Goal: Task Accomplishment & Management: Manage account settings

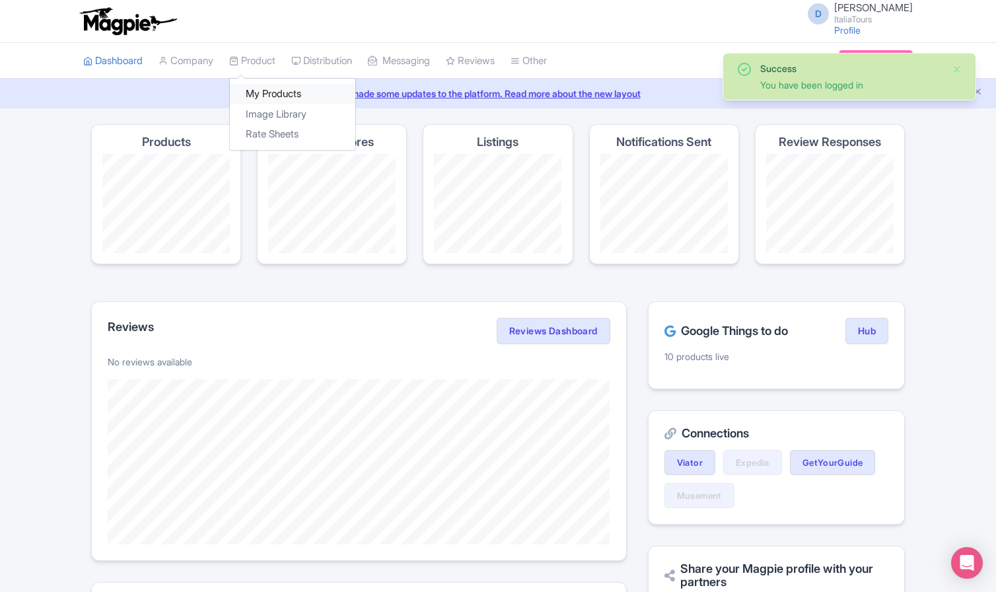
click at [256, 89] on link "My Products" at bounding box center [292, 94] width 125 height 20
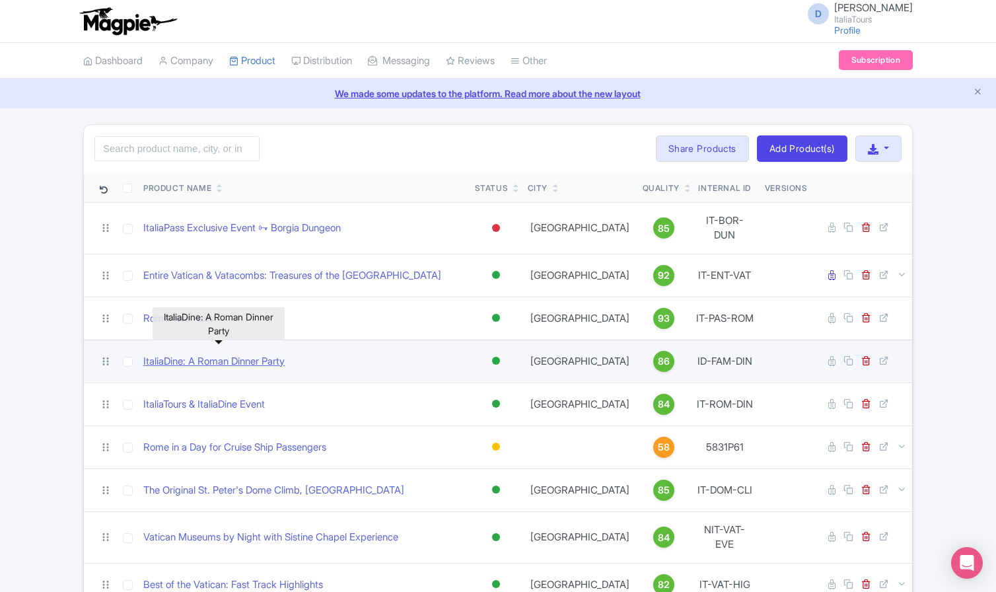
click at [165, 354] on link "ItaliaDine: A Roman Dinner Party" at bounding box center [213, 361] width 141 height 15
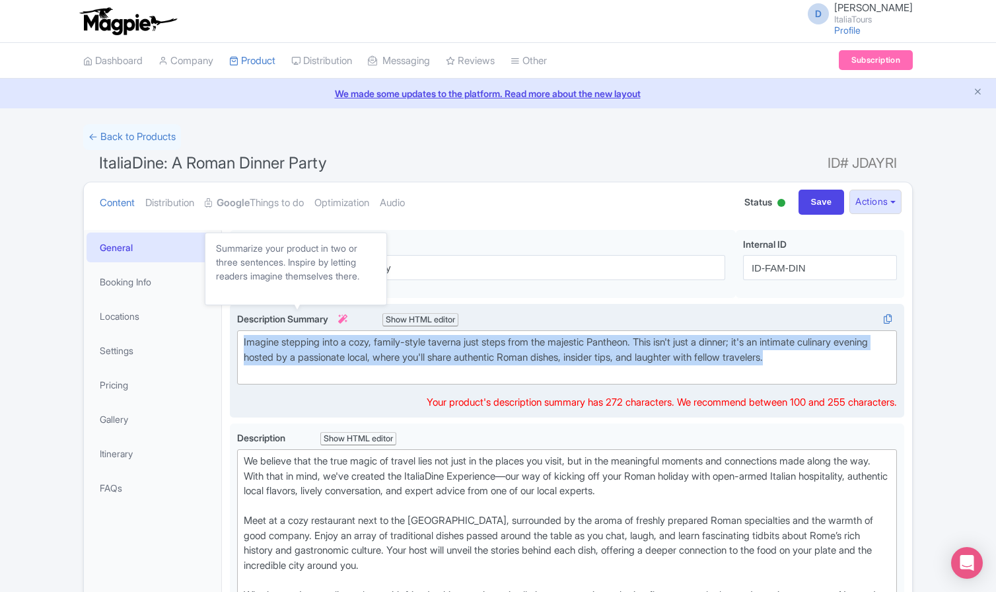
drag, startPoint x: 854, startPoint y: 361, endPoint x: 285, endPoint y: 318, distance: 570.9
click at [284, 318] on div "Description Summary i Show HTML editor Bold Italic Strikethrough Link Heading Q…" at bounding box center [567, 348] width 660 height 73
copy div "Imagine stepping into a cozy, family-style taverna just steps from the majestic…"
click at [330, 349] on div "Imagine stepping into a cozy, family-style taverna just steps from the majestic…" at bounding box center [567, 357] width 647 height 45
drag, startPoint x: 865, startPoint y: 357, endPoint x: 343, endPoint y: 321, distance: 523.6
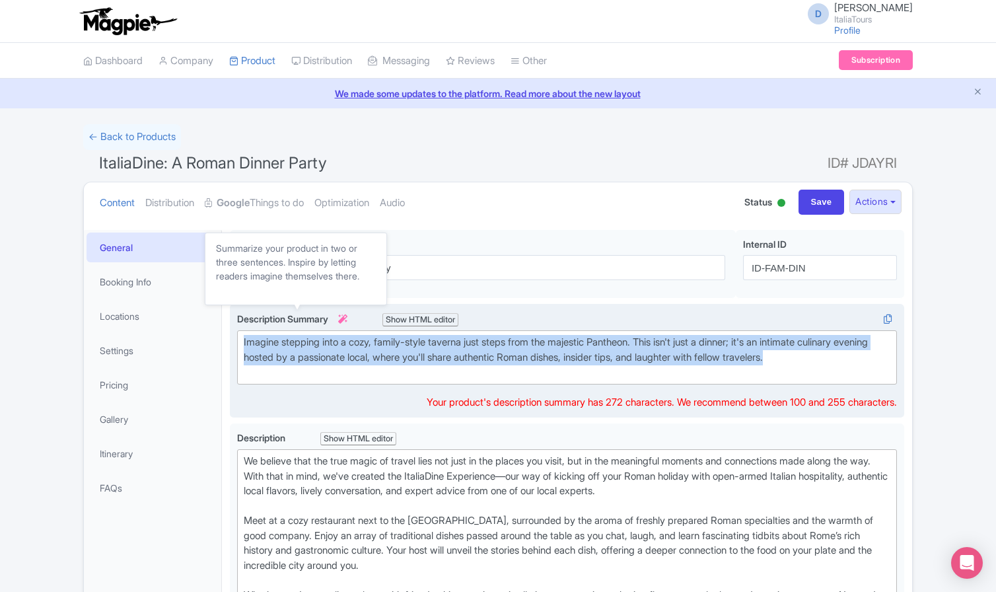
click at [343, 321] on div "Description Summary i Show HTML editor Bold Italic Strikethrough Link Heading Q…" at bounding box center [567, 348] width 660 height 73
paste trix-editor "<div><strong>Step off the bustling Roman streets and into an inviting local tav…"
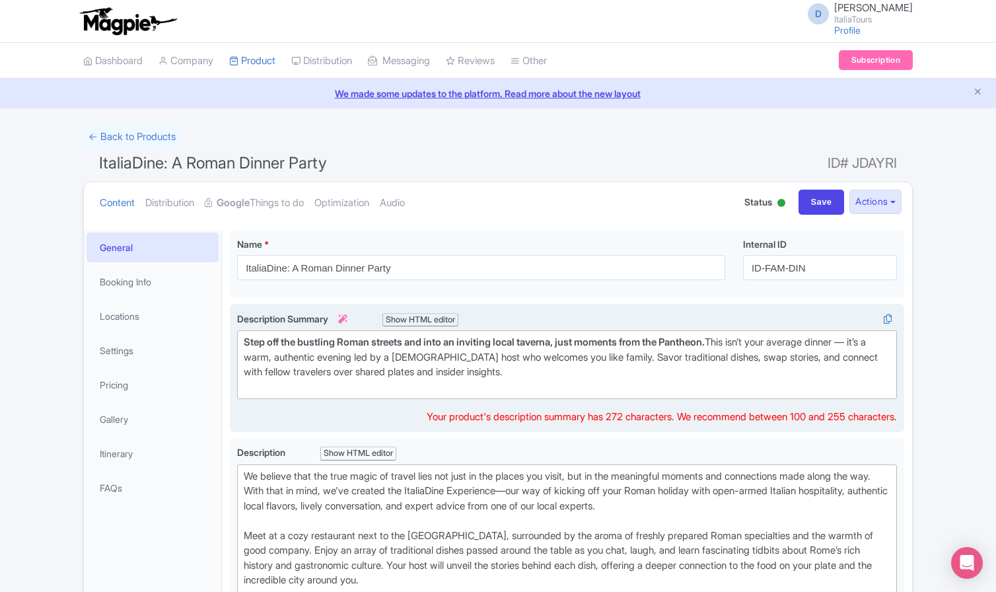
scroll to position [7, 0]
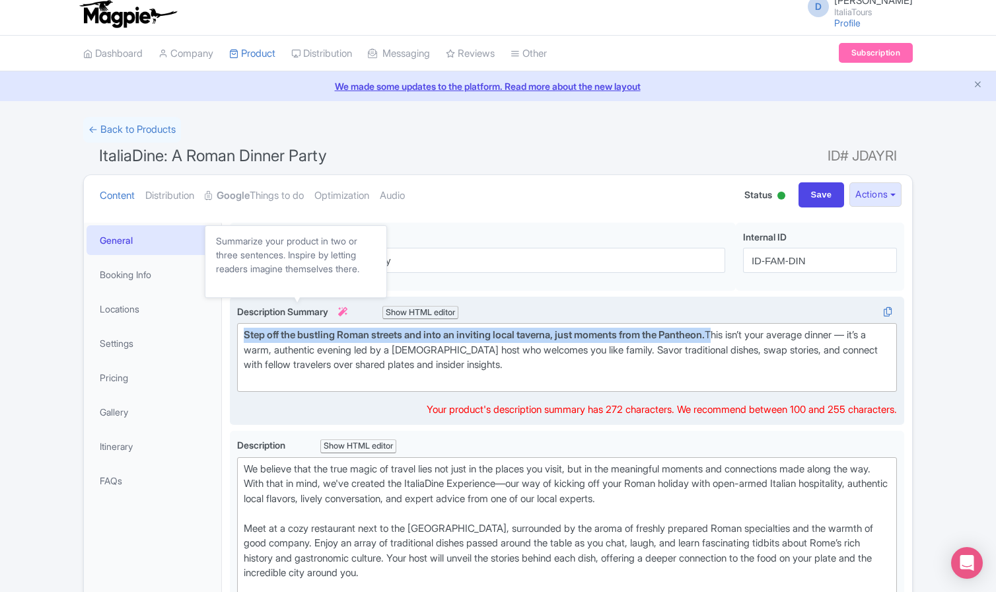
drag, startPoint x: 736, startPoint y: 336, endPoint x: 306, endPoint y: 314, distance: 429.9
click at [306, 314] on div "Description Summary i Show HTML editor Bold Italic Strikethrough Link Heading Q…" at bounding box center [567, 348] width 660 height 88
copy div "Step off the bustling Roman streets and into an inviting local taverna, just mo…"
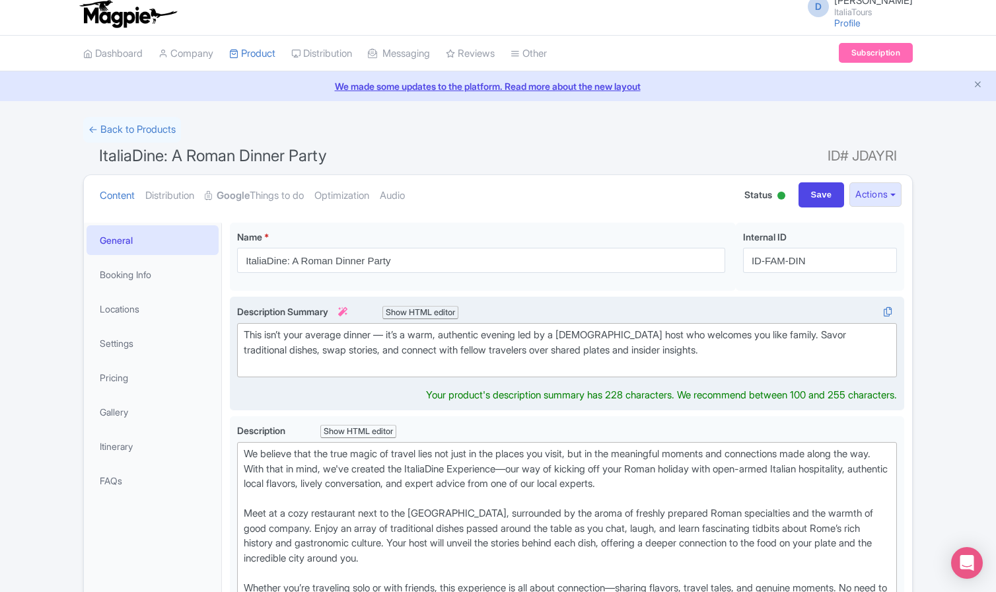
click at [250, 330] on div "This isn’t your average dinner — it’s a warm, authentic evening led by a Roman …" at bounding box center [567, 350] width 647 height 45
click at [416, 335] on div "To say "this isn’t your average dinner — it’s a warm, authentic evening led by …" at bounding box center [567, 350] width 647 height 45
click at [427, 335] on div "To say "this isn’t your average dinner" — it’s a warm, authentic evening led by…" at bounding box center [567, 350] width 647 height 45
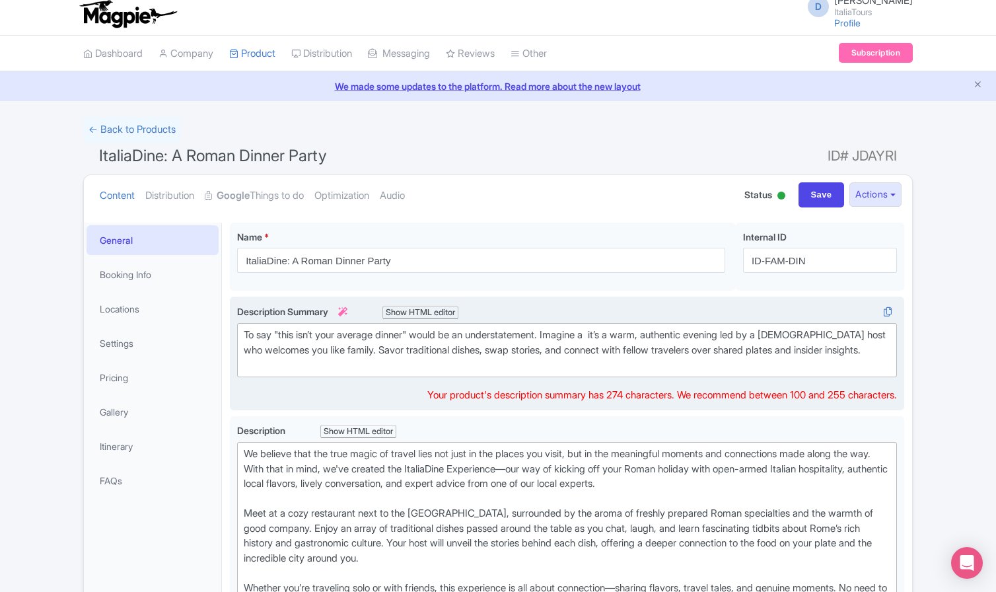
paste trix-editor "<strong>Step off the bustling Roman streets and into an inviting local taverna,…"
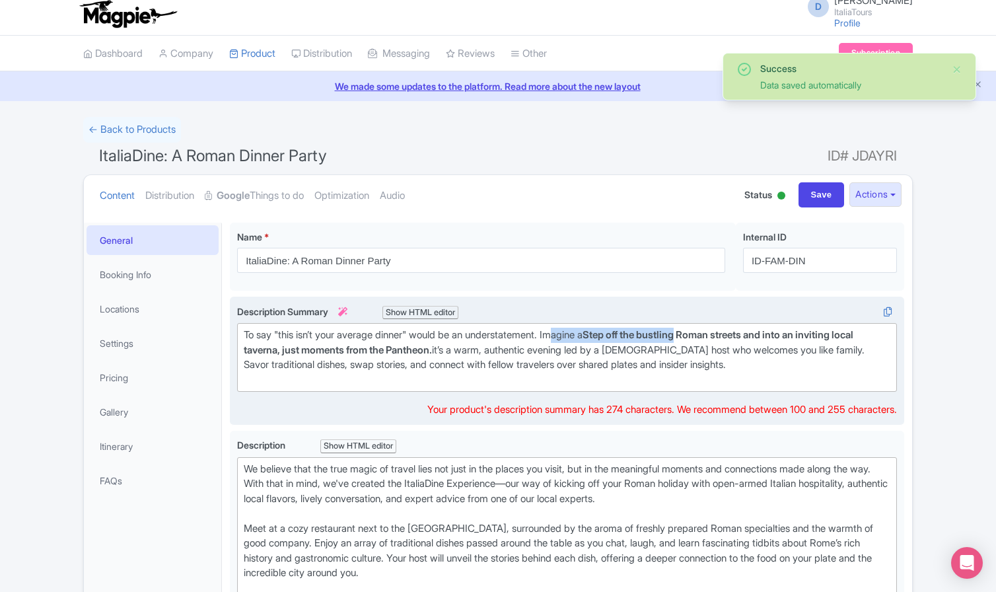
drag, startPoint x: 707, startPoint y: 334, endPoint x: 572, endPoint y: 329, distance: 135.5
click at [572, 329] on div "To say "this isn’t your average dinner" would be an understatement. Imagine a S…" at bounding box center [567, 357] width 647 height 59
click at [604, 332] on div "To say "this isn’t your average dinner" would be an understatement. Imagine a S…" at bounding box center [567, 357] width 647 height 59
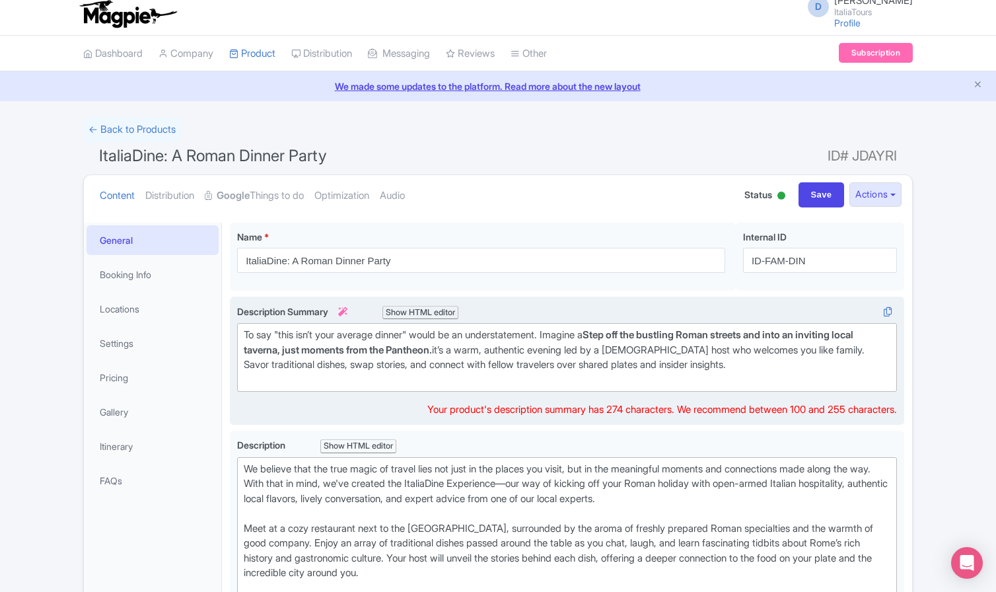
drag, startPoint x: 611, startPoint y: 333, endPoint x: 704, endPoint y: 337, distance: 93.2
click at [705, 337] on strong "Step off the bustling Roman streets and into an inviting local taverna, just mo…" at bounding box center [549, 342] width 610 height 28
click at [697, 335] on strong "Roman streets and into an inviting local taverna, just moments from the Pantheo…" at bounding box center [547, 342] width 606 height 28
drag, startPoint x: 877, startPoint y: 335, endPoint x: 719, endPoint y: 329, distance: 158.0
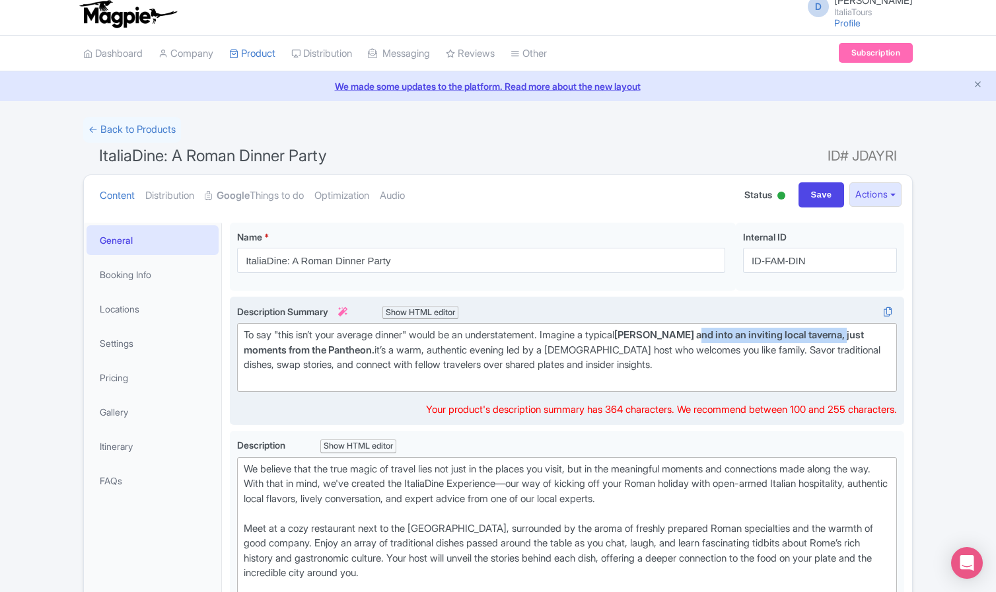
click at [719, 329] on strong "Roman Taverna and into an inviting local taverna, just moments from the Pantheo…" at bounding box center [554, 342] width 620 height 28
drag, startPoint x: 884, startPoint y: 334, endPoint x: 721, endPoint y: 333, distance: 162.5
click at [721, 333] on div "To say "this isn’t your average dinner" would be an understatement. Imagine a t…" at bounding box center [567, 357] width 647 height 59
click at [724, 333] on strong "Roman Trattoria just moments from the Pantheon." at bounding box center [730, 334] width 232 height 13
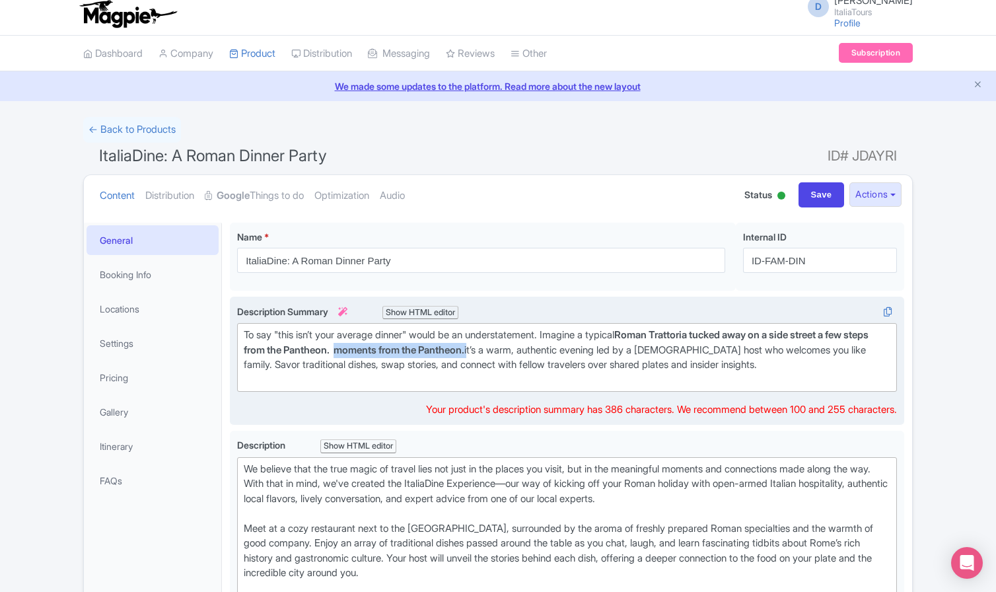
drag, startPoint x: 509, startPoint y: 347, endPoint x: 367, endPoint y: 347, distance: 141.3
click at [367, 347] on div "To say "this isn’t your average dinner" would be an understatement. Imagine a t…" at bounding box center [567, 357] width 647 height 59
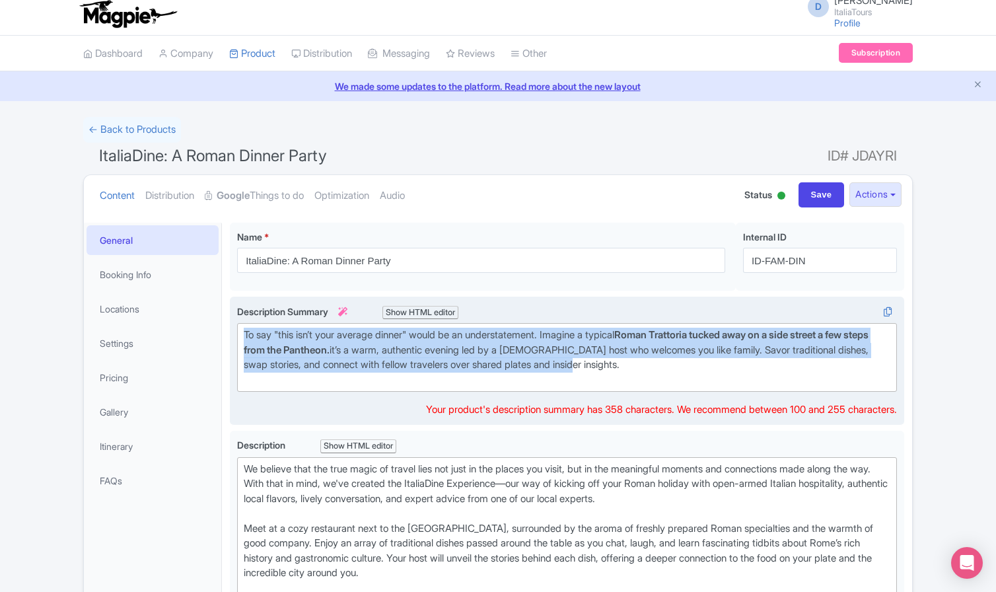
drag, startPoint x: 662, startPoint y: 367, endPoint x: 238, endPoint y: 333, distance: 425.3
click at [238, 333] on trix-editor "To say "this isn’t your average dinner" would be an understatement. Imagine a t…" at bounding box center [567, 357] width 660 height 69
copy div "To say "this isn’t your average dinner" would be an understatement. Imagine a t…"
click at [394, 359] on div "To say "this isn’t your average dinner" would be an understatement. Imagine a t…" at bounding box center [567, 357] width 647 height 59
drag, startPoint x: 670, startPoint y: 366, endPoint x: 266, endPoint y: 310, distance: 407.3
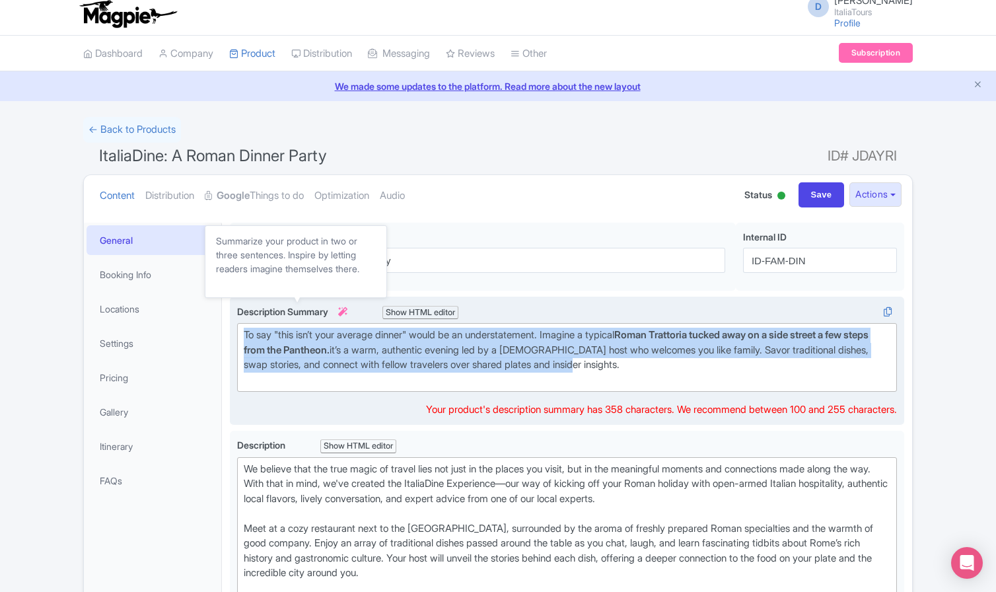
click at [266, 310] on div "Description Summary i Show HTML editor Bold Italic Strikethrough Link Heading Q…" at bounding box center [567, 348] width 660 height 88
paste trix-editor "<div><strong>To call this “just dinner” would be an understatement.</strong> Tu…"
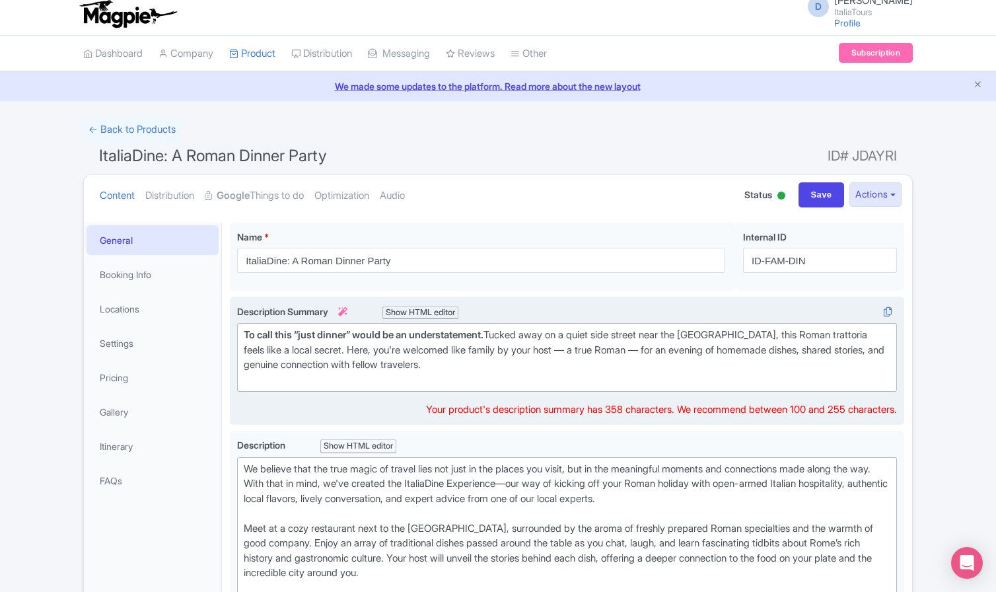
click at [314, 335] on strong "To call this “just dinner” would be an understatement." at bounding box center [364, 334] width 240 height 13
click at [582, 335] on div "To call this “dinner” would be an understatement. Tucked away on a quiet side s…" at bounding box center [567, 357] width 647 height 59
click at [298, 348] on div "To call this “dinner” would be an understatement. Tucked away on a hidden side …" at bounding box center [567, 357] width 647 height 59
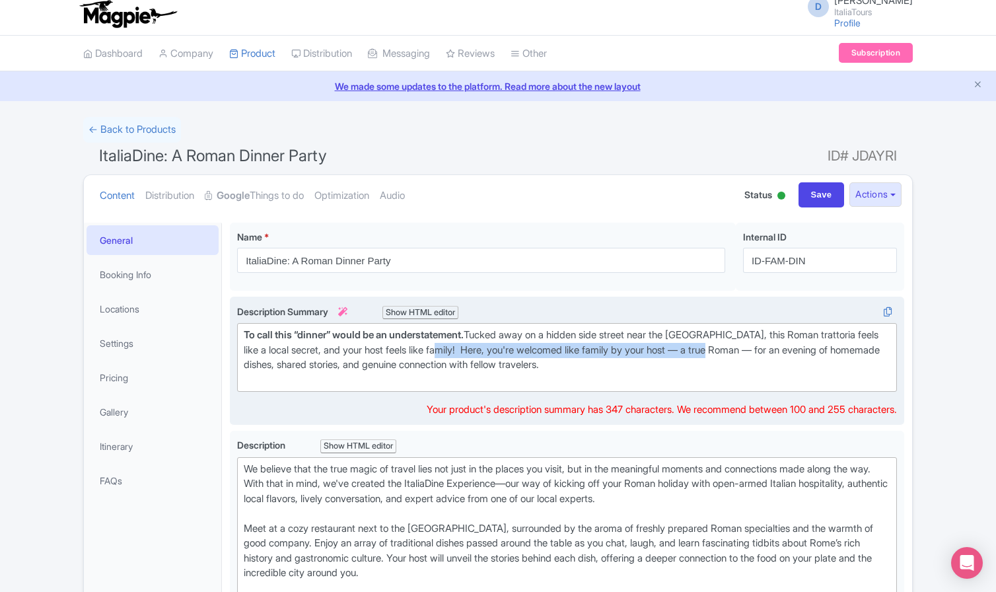
drag, startPoint x: 757, startPoint y: 350, endPoint x: 454, endPoint y: 345, distance: 303.2
click at [454, 345] on div "To call this “dinner” would be an understatement. Tucked away on a hidden side …" at bounding box center [567, 357] width 647 height 59
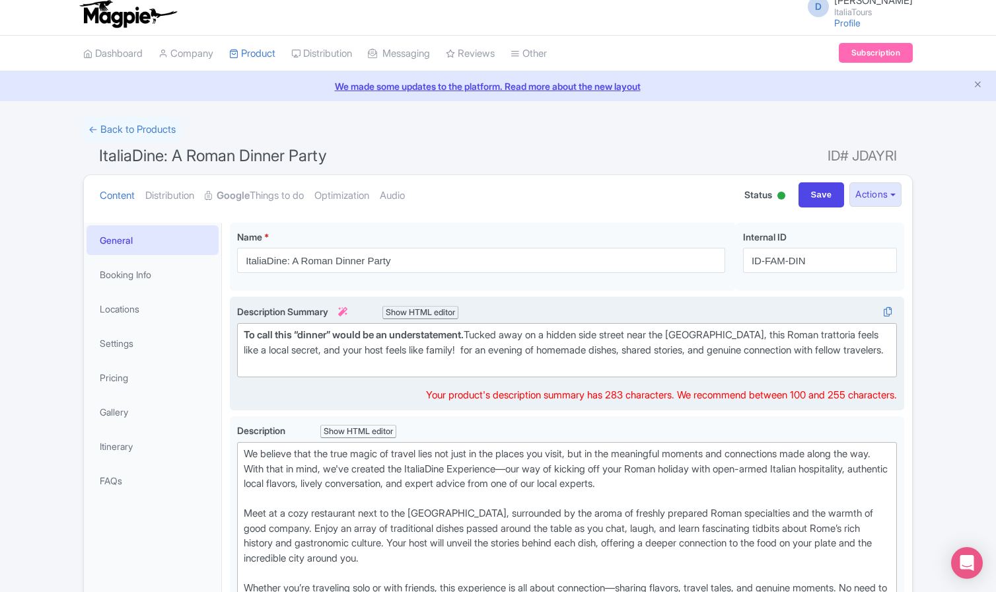
click at [754, 334] on div "To call this “dinner” would be an understatement. Tucked away on a hidden side …" at bounding box center [567, 350] width 647 height 45
click at [314, 334] on strong "To call this “dinner” would be an understatement." at bounding box center [354, 334] width 220 height 13
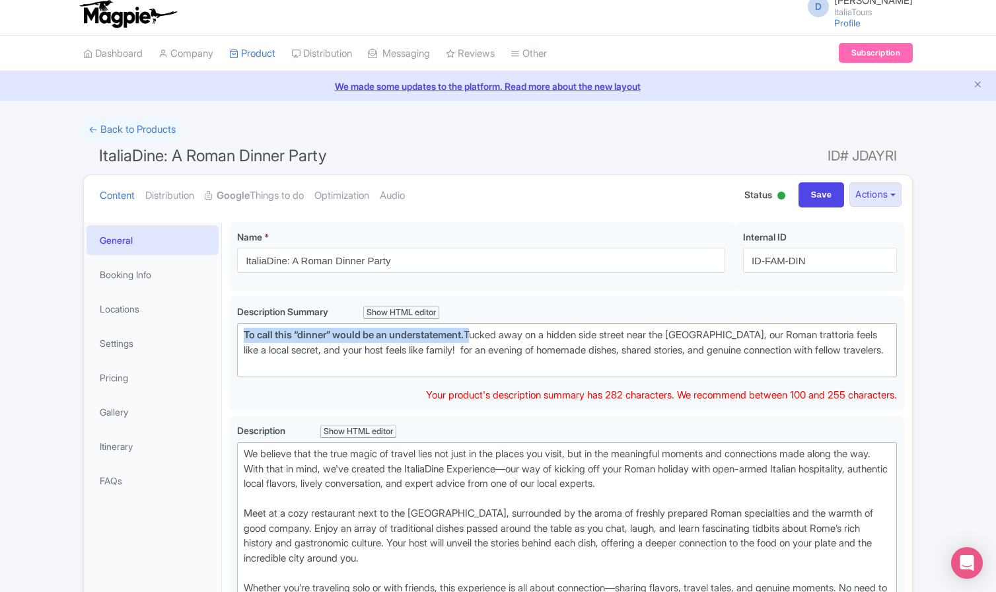
drag, startPoint x: 482, startPoint y: 334, endPoint x: 223, endPoint y: 322, distance: 259.2
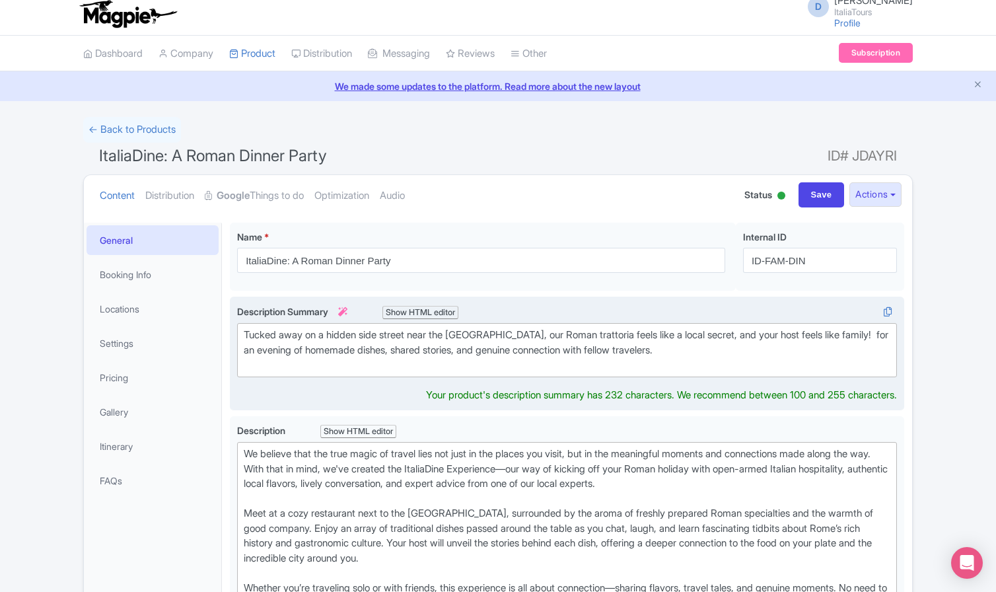
click at [861, 333] on div "Tucked away on a hidden side street near the Pantheon, our Roman trattoria feel…" at bounding box center [567, 350] width 647 height 45
click at [859, 334] on div "Tucked away on a hidden side street near the Pantheon, our Roman trattoria feel…" at bounding box center [567, 350] width 647 height 45
click at [356, 343] on div "Tucked away on a hidden side street near the Pantheon, our Roman trattoria feel…" at bounding box center [567, 350] width 647 height 45
drag, startPoint x: 404, startPoint y: 350, endPoint x: 339, endPoint y: 349, distance: 64.7
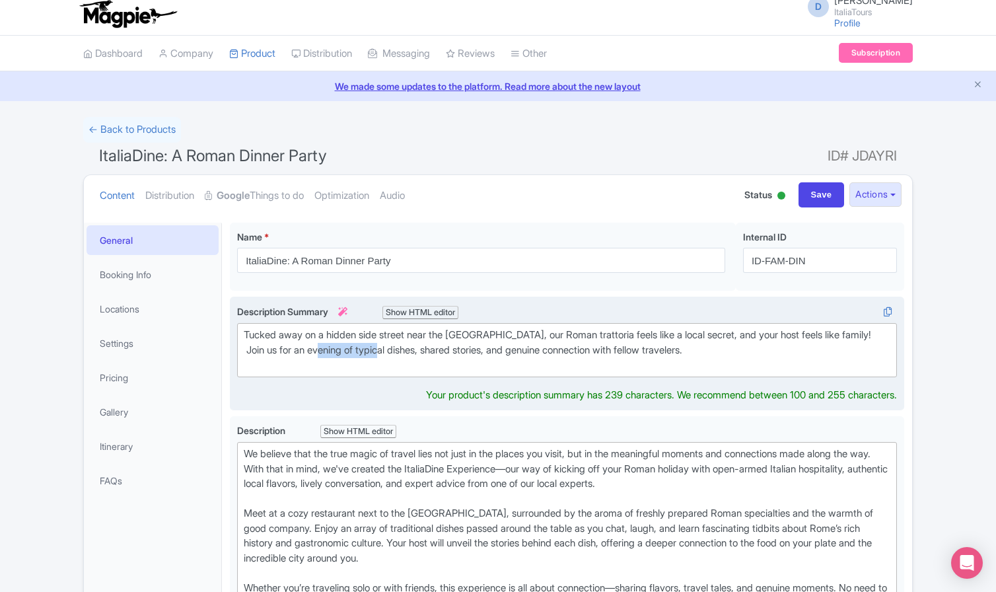
click at [339, 349] on div "Tucked away on a hidden side street near the Pantheon, our Roman trattoria feel…" at bounding box center [567, 350] width 647 height 45
click at [440, 348] on div "Tucked away on a hidden side street near the Pantheon, our Roman trattoria feel…" at bounding box center [567, 350] width 647 height 45
click at [460, 347] on div "Tucked away on a hidden side street near the Pantheon, our Roman trattoria feel…" at bounding box center [567, 350] width 647 height 45
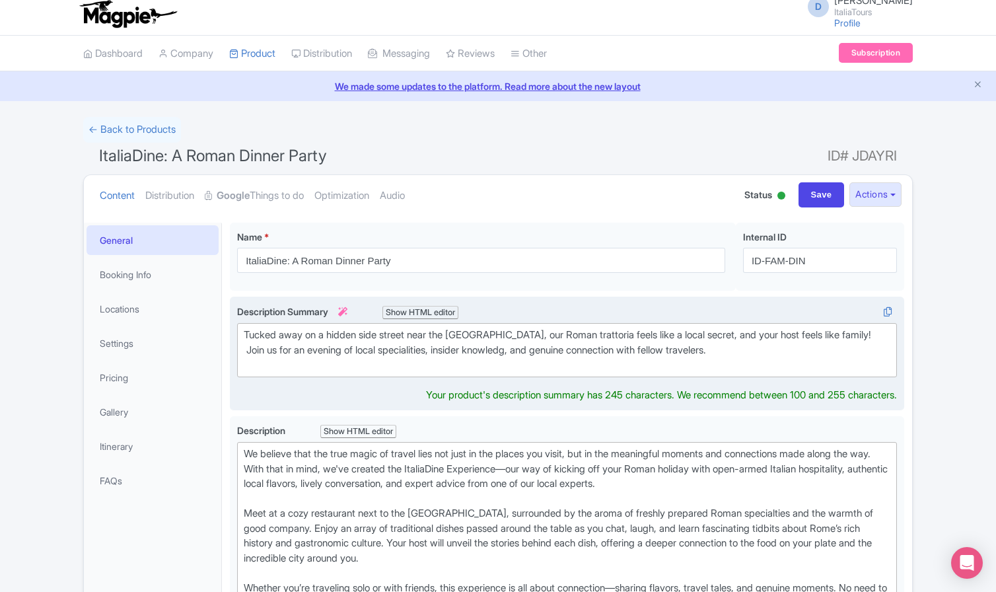
type trix-editor "<div>Tucked away on a hidden side street near the Pantheon, our Roman trattoria…"
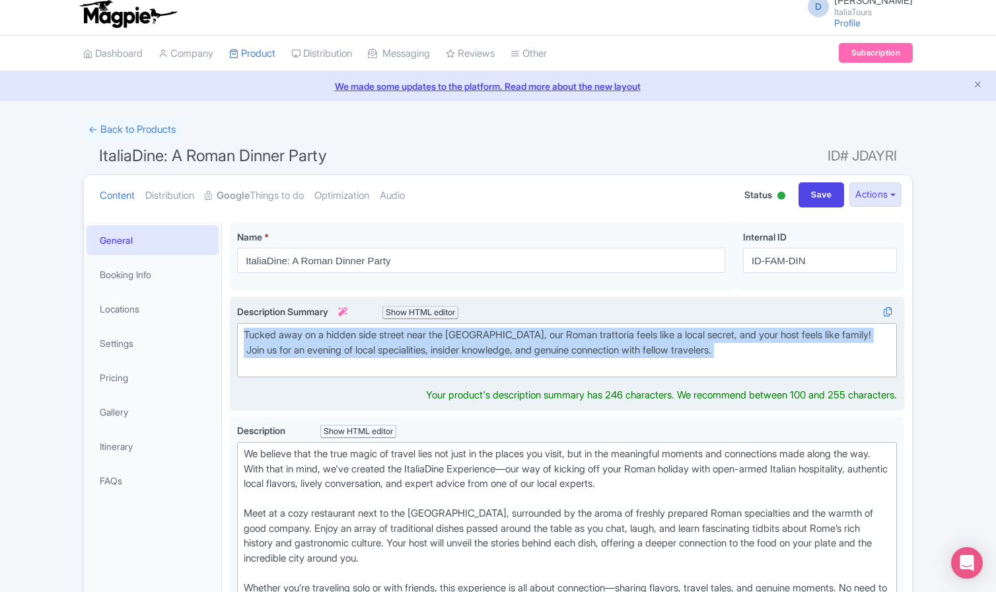
drag, startPoint x: 746, startPoint y: 357, endPoint x: 264, endPoint y: 302, distance: 485.9
click at [264, 302] on div "Imagine stepping into a cozy, family-style taverna just steps from the majestic…" at bounding box center [567, 354] width 674 height 114
copy div "Tucked away on a hidden side street near the Pantheon, our Roman trattoria feel…"
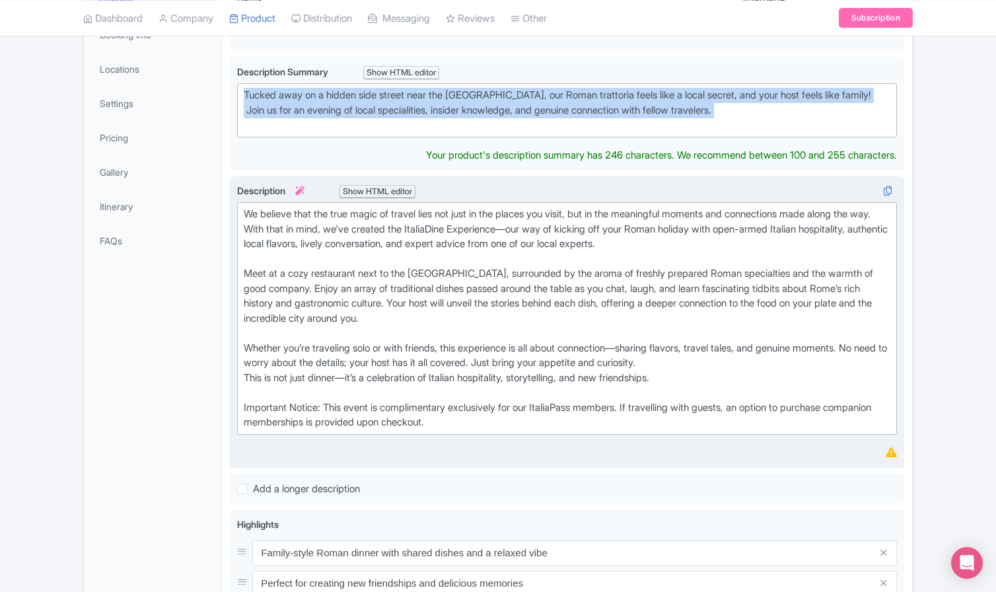
scroll to position [252, 0]
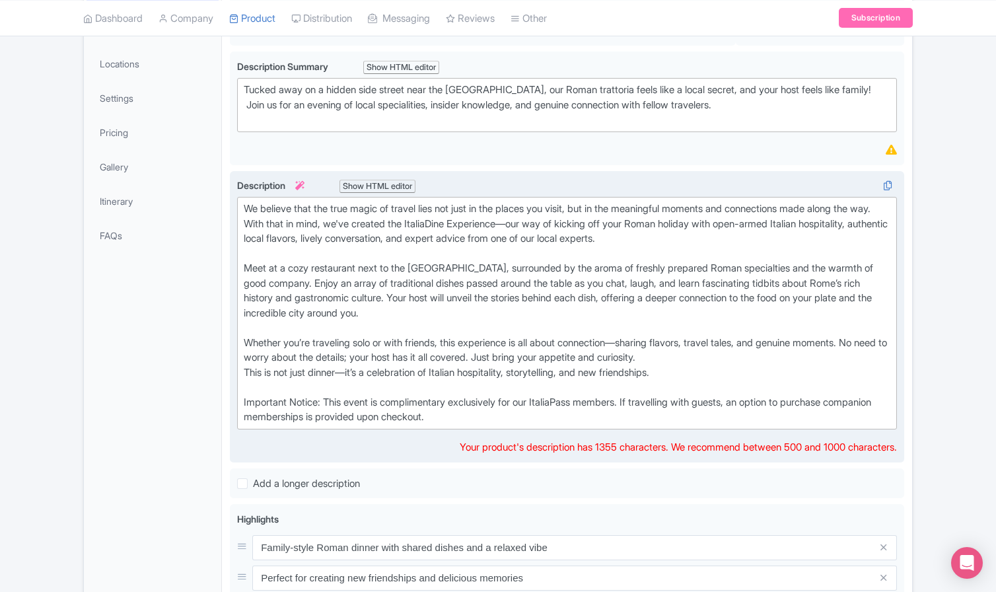
click at [361, 353] on div "We believe that the true magic of travel lies not just in the places you visit,…" at bounding box center [567, 312] width 647 height 223
click at [244, 365] on div "We believe that the true magic of travel lies not just in the places you visit,…" at bounding box center [567, 312] width 647 height 223
type trix-editor "<div>We believe that the true magic of travel lies not just in the places you v…"
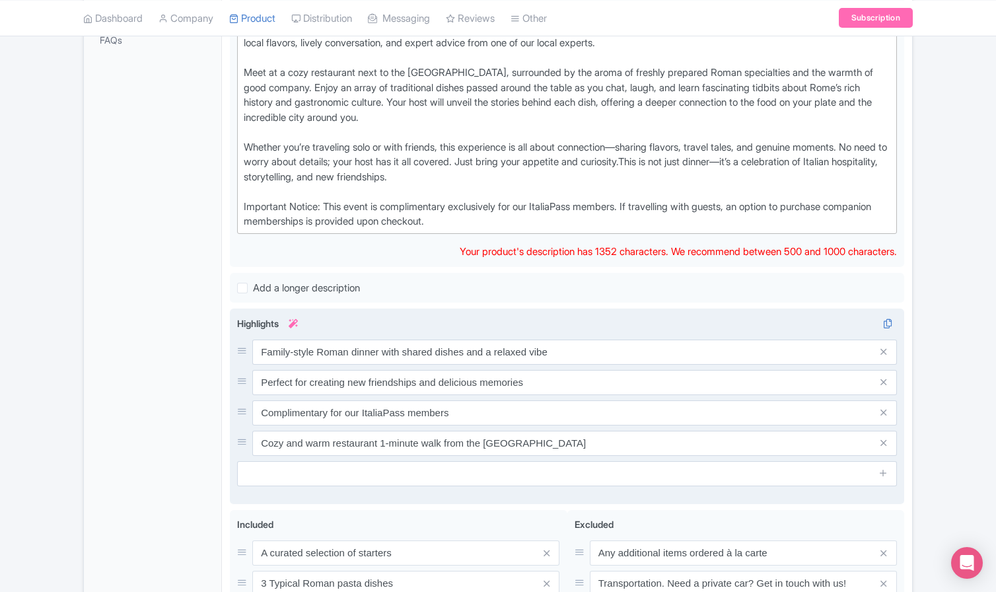
scroll to position [450, 0]
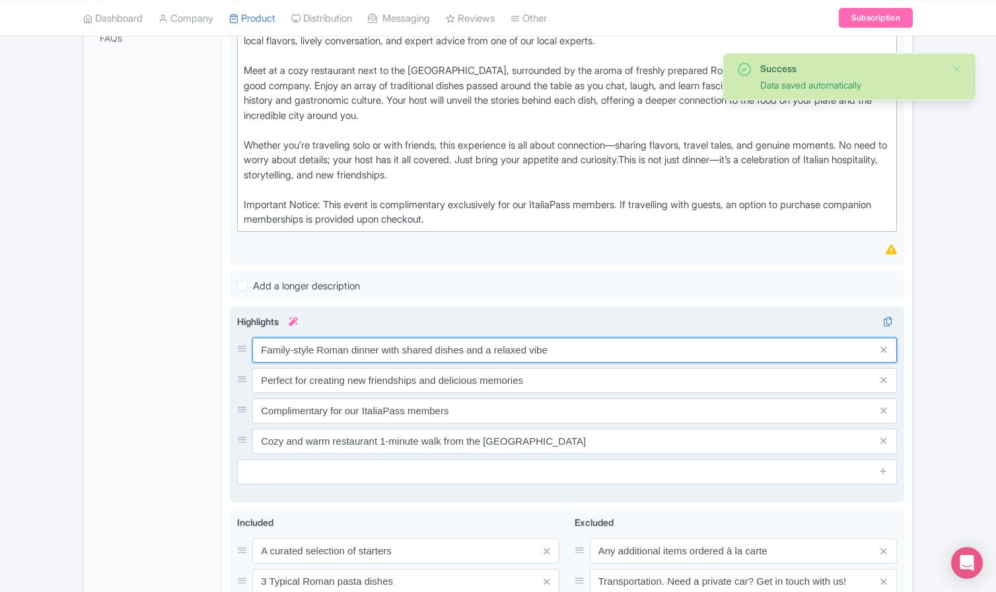
click at [507, 337] on input "Family-style Roman dinner with shared dishes and a relaxed vibe" at bounding box center [574, 349] width 645 height 25
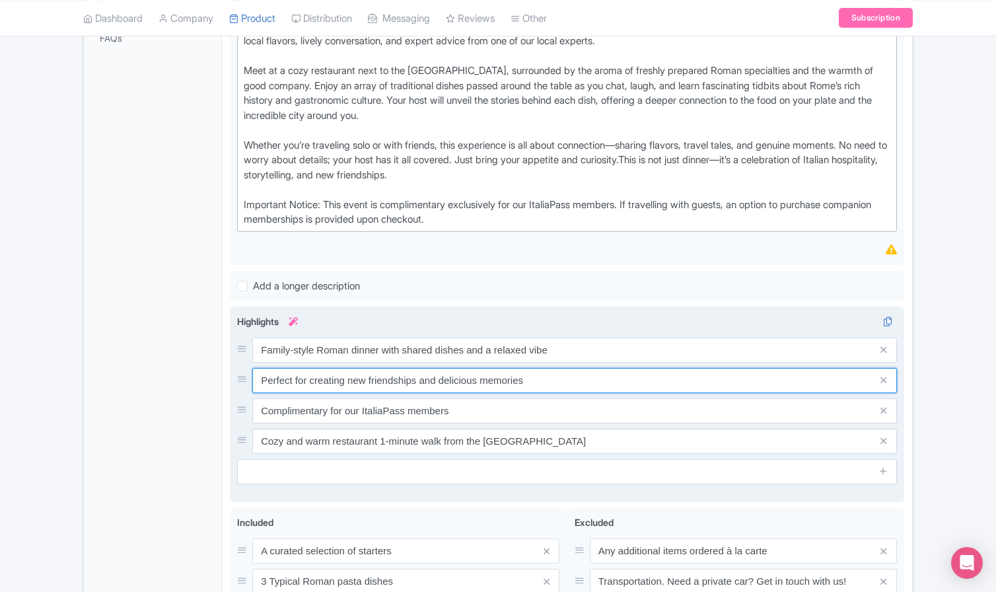
click at [264, 374] on input "Perfect for creating new friendships and delicious memories" at bounding box center [574, 380] width 645 height 25
click at [312, 372] on input "The perfect for creating new friendships and delicious memories" at bounding box center [574, 380] width 645 height 25
drag, startPoint x: 421, startPoint y: 384, endPoint x: 380, endPoint y: 371, distance: 42.8
click at [380, 371] on input "The perfect opportunity for creating new friendships and delicious memories" at bounding box center [574, 380] width 645 height 25
drag, startPoint x: 603, startPoint y: 374, endPoint x: 359, endPoint y: 369, distance: 243.7
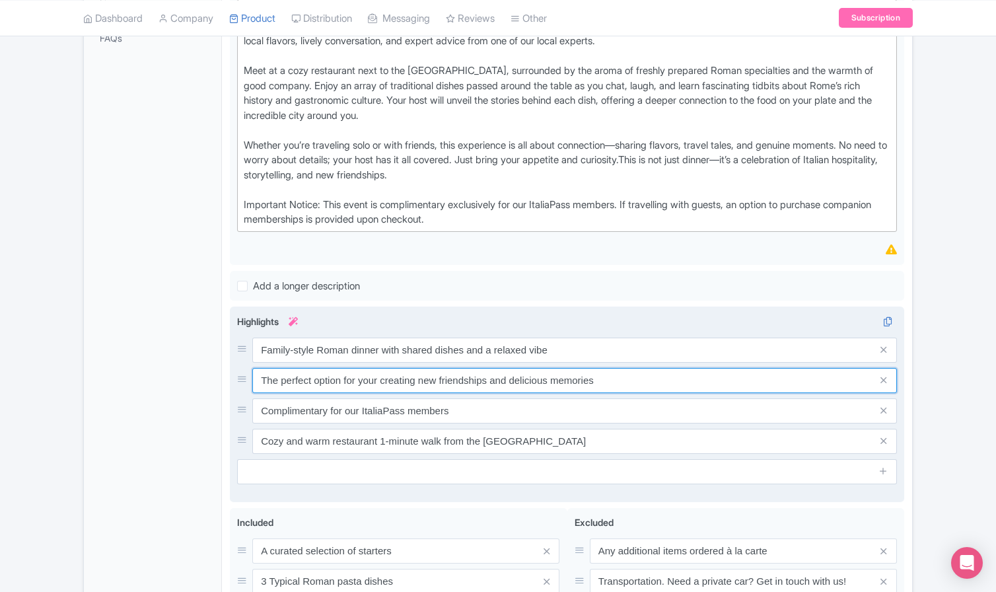
click at [359, 369] on input "The perfect option for your creating new friendships and delicious memories" at bounding box center [574, 380] width 645 height 25
type input "The perfect option for a first night in Rome"
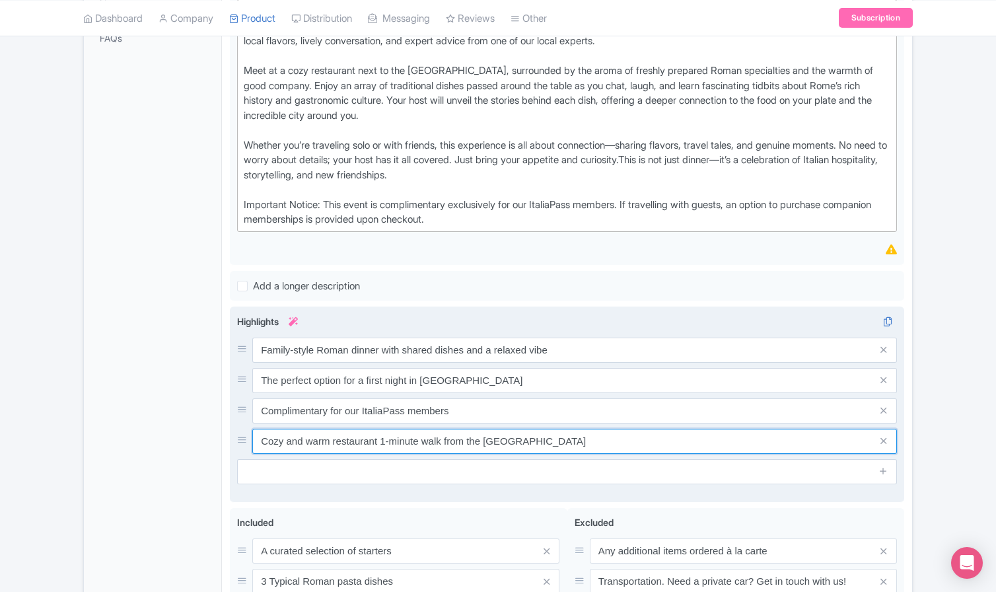
drag, startPoint x: 542, startPoint y: 433, endPoint x: 244, endPoint y: 429, distance: 297.2
click at [244, 429] on div "Cozy and warm restaurant 1-minute walk from the Pantheon" at bounding box center [567, 441] width 660 height 25
paste input "your creating new friendships and delicious memories"
click at [261, 435] on input "your creating new friendships and delicious memories" at bounding box center [574, 441] width 645 height 25
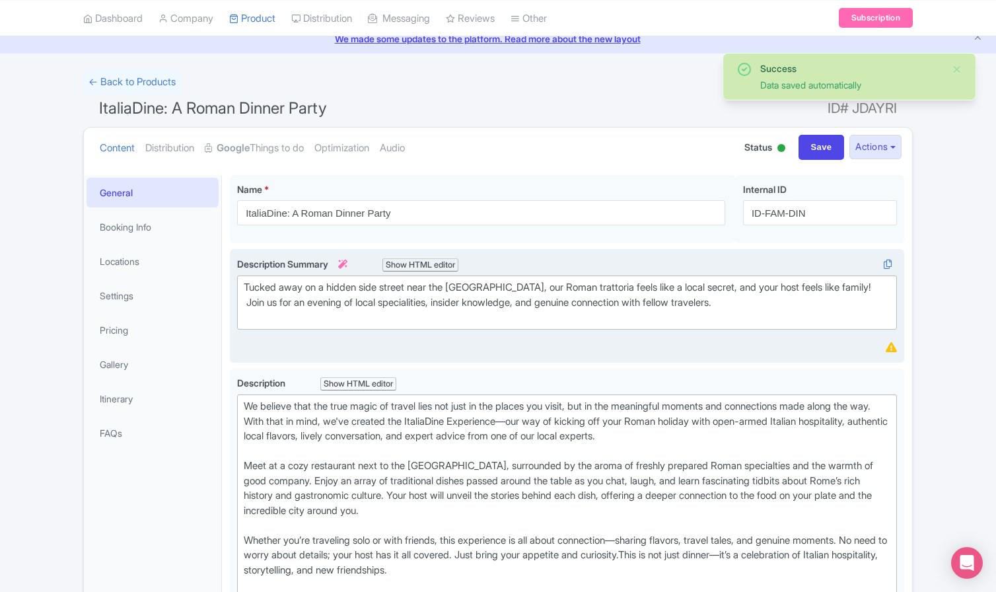
scroll to position [48, 0]
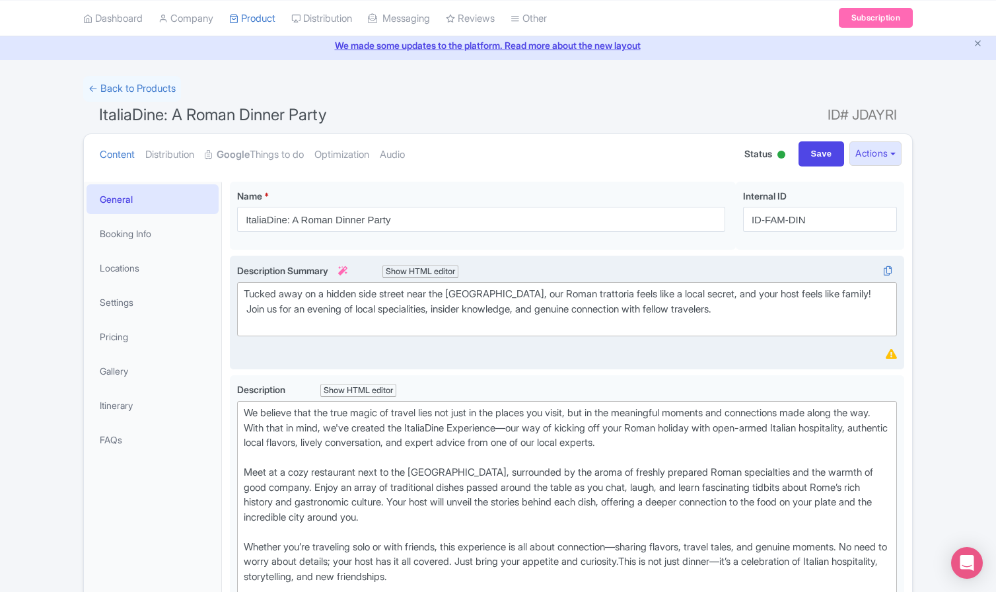
type input "your creating new friendships and delicious memories"
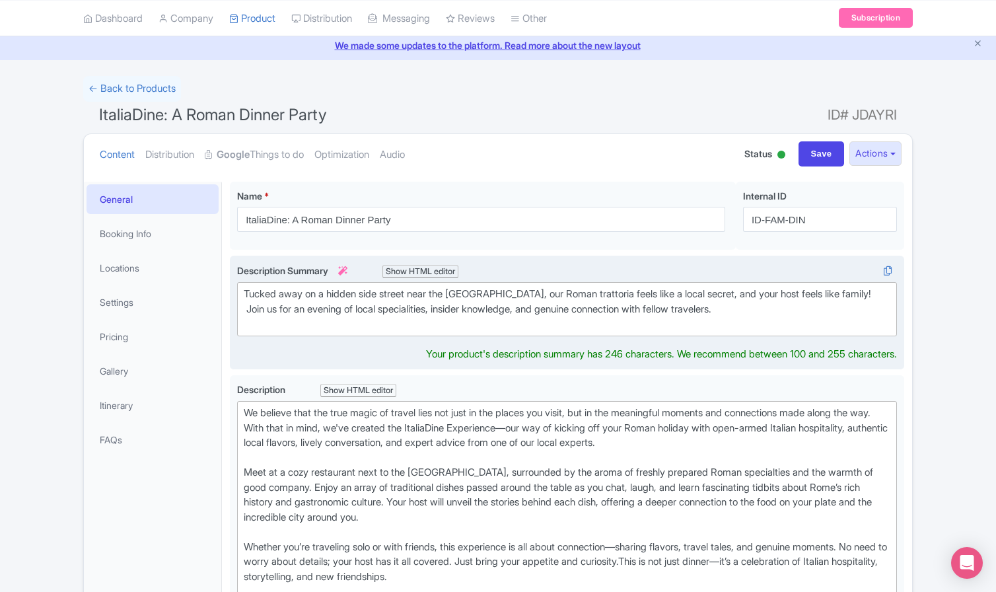
click at [351, 291] on div "Tucked away on a hidden side street near the Pantheon, our Roman trattoria feel…" at bounding box center [567, 309] width 647 height 45
type trix-editor "<div>Tucked away on a side street near the Pantheon, our Roman trattoria feels …"
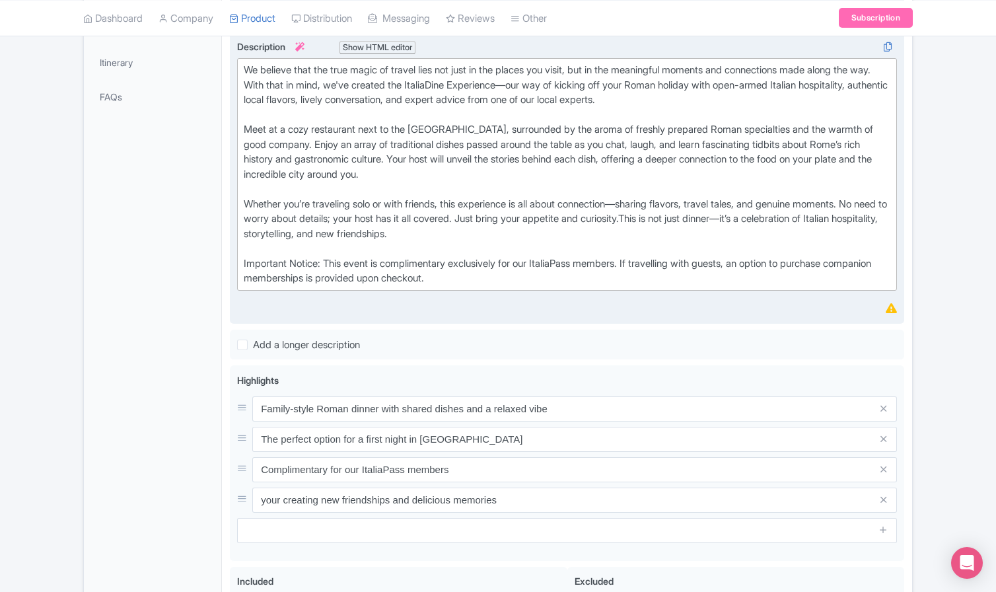
scroll to position [395, 0]
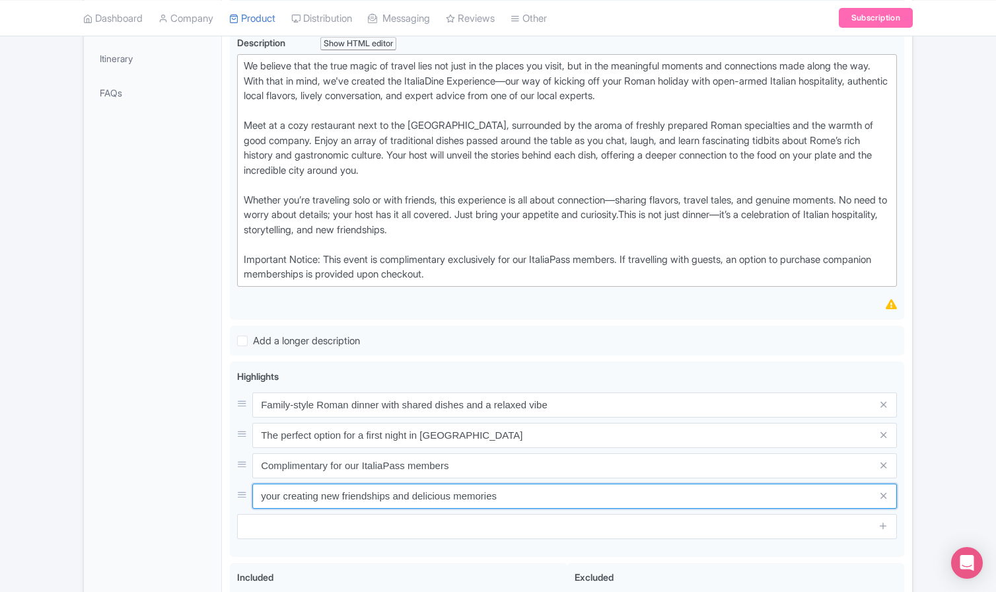
drag, startPoint x: 508, startPoint y: 488, endPoint x: 215, endPoint y: 484, distance: 293.2
click at [215, 484] on div "General Booking Info Locations Settings Pricing Gallery Itinerary FAQs ItaliaDi…" at bounding box center [498, 335] width 828 height 1016
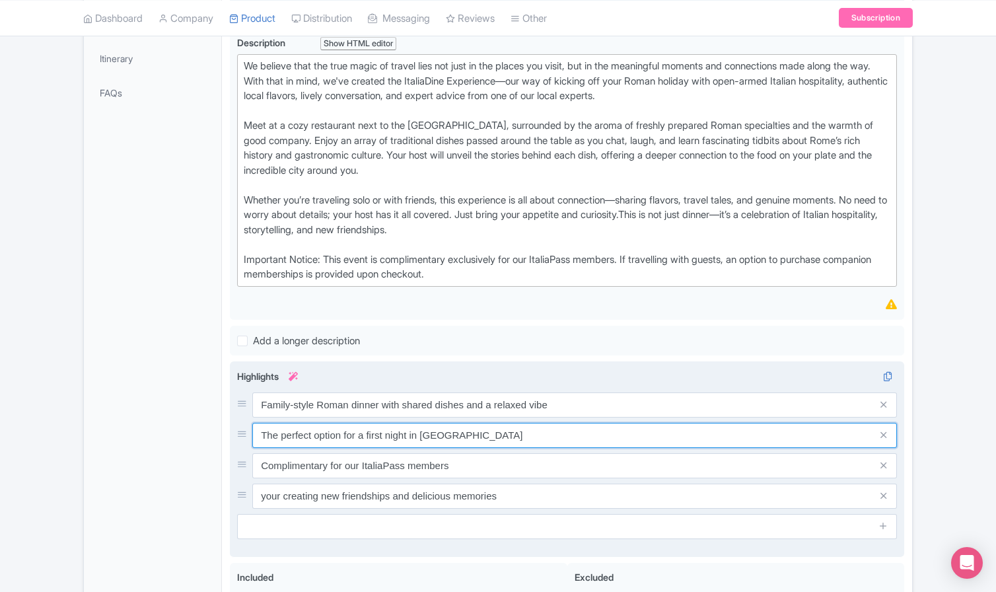
click at [297, 429] on input "The perfect option for a first night in Rome" at bounding box center [574, 435] width 645 height 25
type input "The ideal option for a first night in Rome"
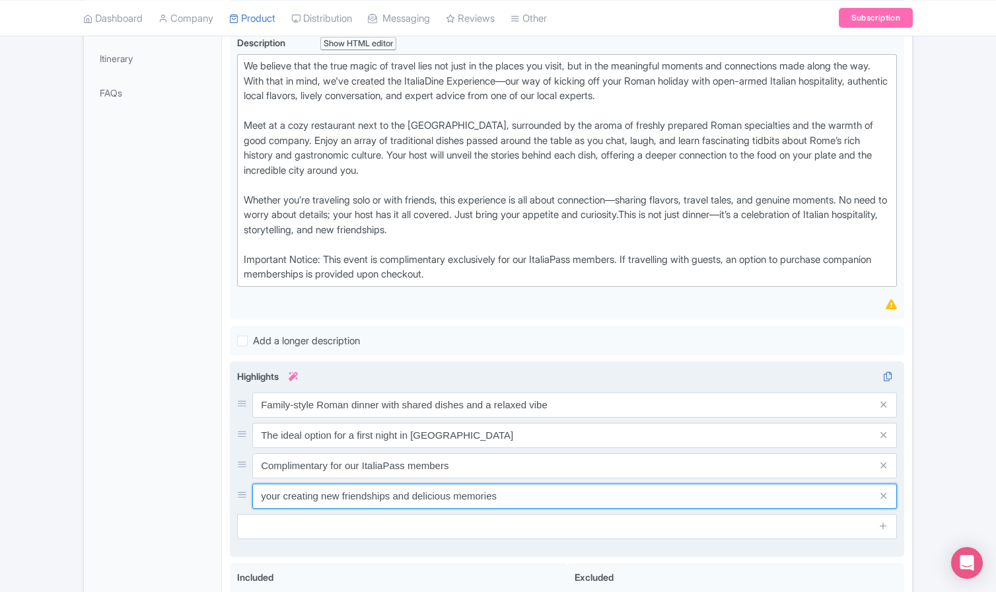
click at [262, 491] on input "your creating new friendships and delicious memories" at bounding box center [574, 495] width 645 height 25
drag, startPoint x: 586, startPoint y: 489, endPoint x: 742, endPoint y: 494, distance: 155.9
click at [742, 494] on input "A perfect opportunity for getting insider tips while creating new friendships a…" at bounding box center [574, 495] width 645 height 25
click at [477, 488] on input "A perfect opportunity for getting insider tips while creating new friendships" at bounding box center [574, 495] width 645 height 25
click at [483, 488] on input "A perfect opportunity for getting insider tips while creating new friendships" at bounding box center [574, 495] width 645 height 25
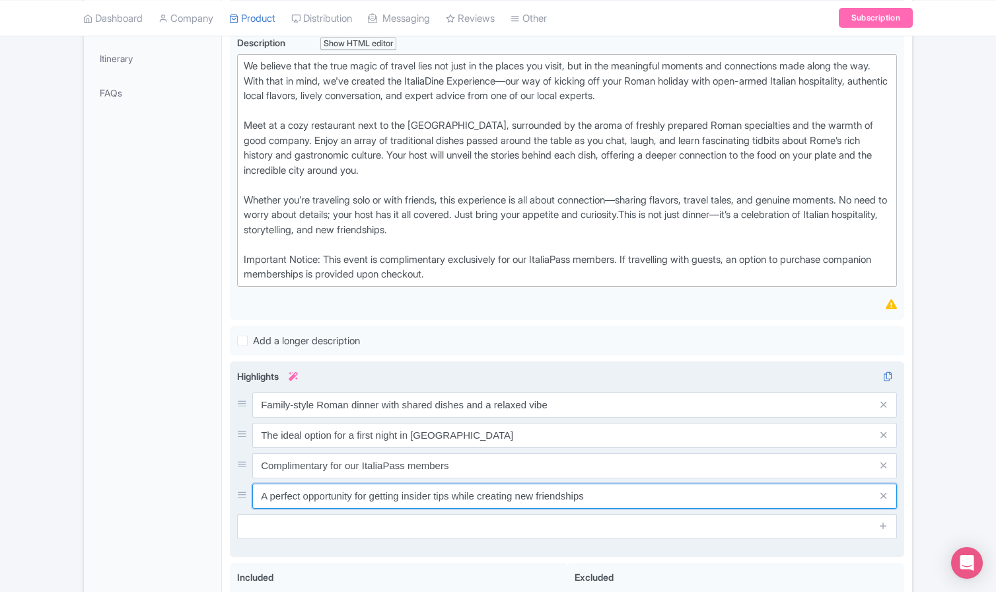
click at [483, 488] on input "A perfect opportunity for getting insider tips while creating new friendships" at bounding box center [574, 495] width 645 height 25
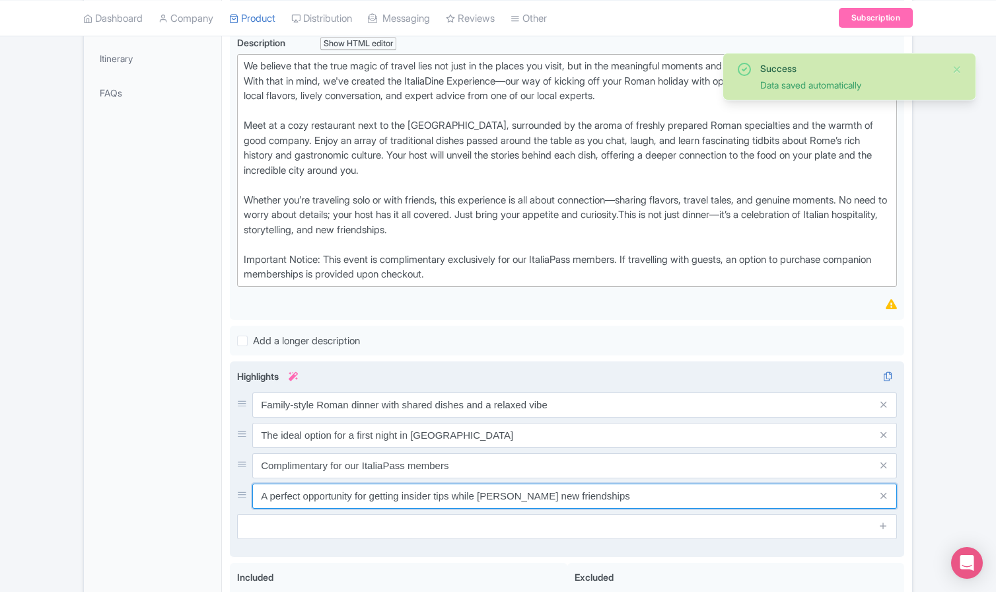
type input "A perfect opportunity for getting insider tips while kindling new friendships"
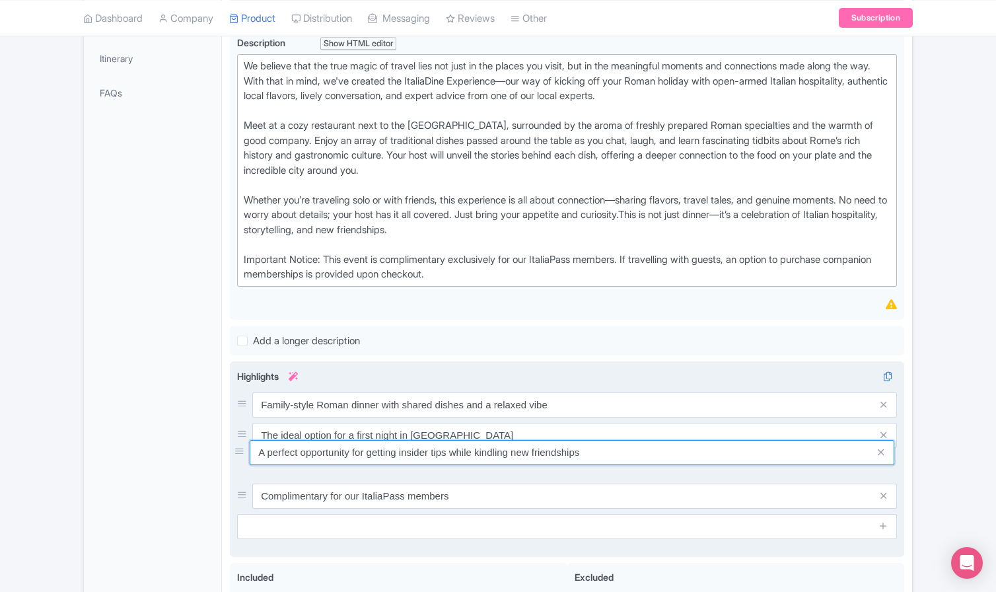
drag, startPoint x: 242, startPoint y: 489, endPoint x: 238, endPoint y: 458, distance: 31.2
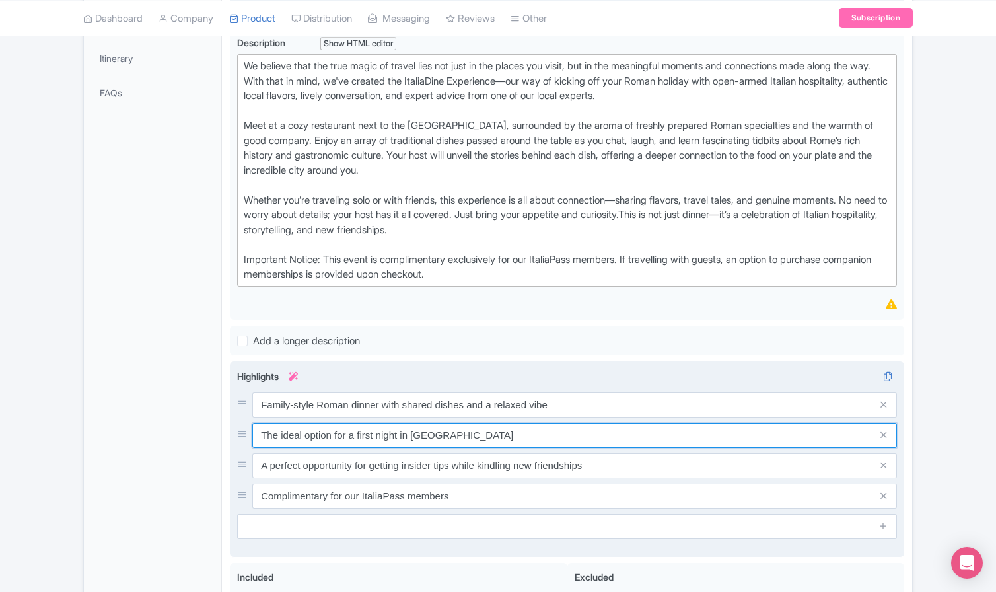
click at [450, 427] on input "The ideal option for a first night in Rome" at bounding box center [574, 435] width 645 height 25
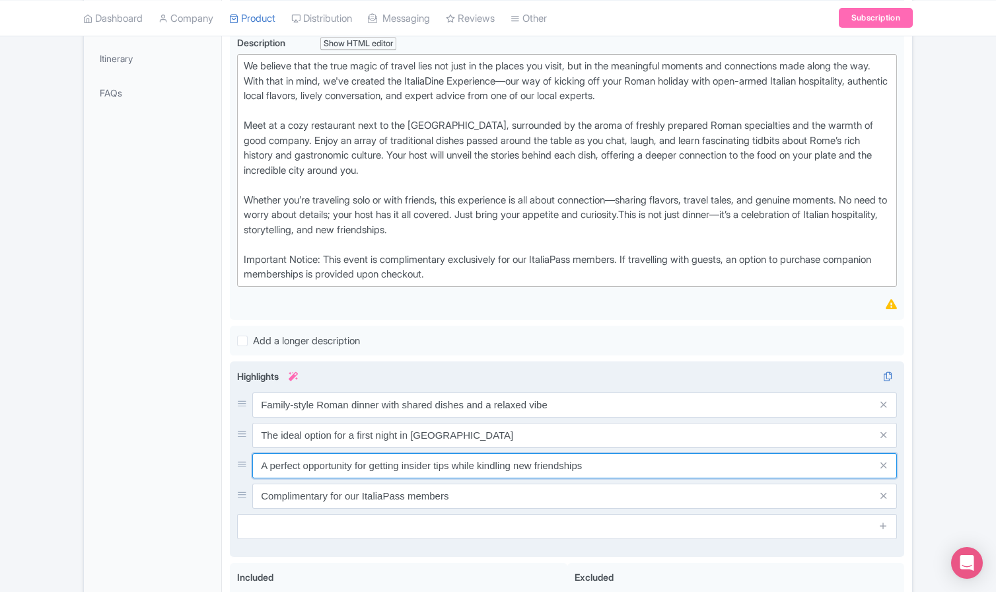
drag, startPoint x: 448, startPoint y: 458, endPoint x: 272, endPoint y: 455, distance: 175.7
click at [271, 455] on input "A perfect opportunity for getting insider tips while kindling new friendships" at bounding box center [574, 465] width 645 height 25
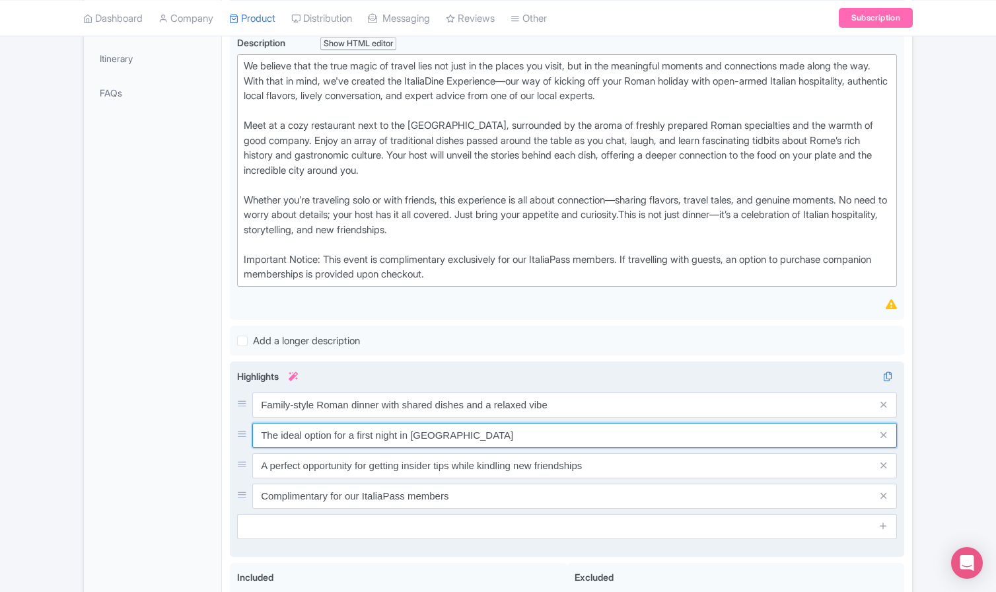
click at [450, 435] on input "The ideal option for a first night in Rome" at bounding box center [574, 435] width 645 height 25
paste input "perfect opportunity for getting insider tips"
click at [445, 428] on input "The ideal option for a first night in Rome - perfect opportunity for getting in…" at bounding box center [574, 435] width 645 height 25
click at [633, 426] on input "The ideal option for a first night in Rome - a perfect opportunity for getting …" at bounding box center [574, 435] width 645 height 25
type input "The ideal option for a first night in Rome - a perfect opportunity for getting …"
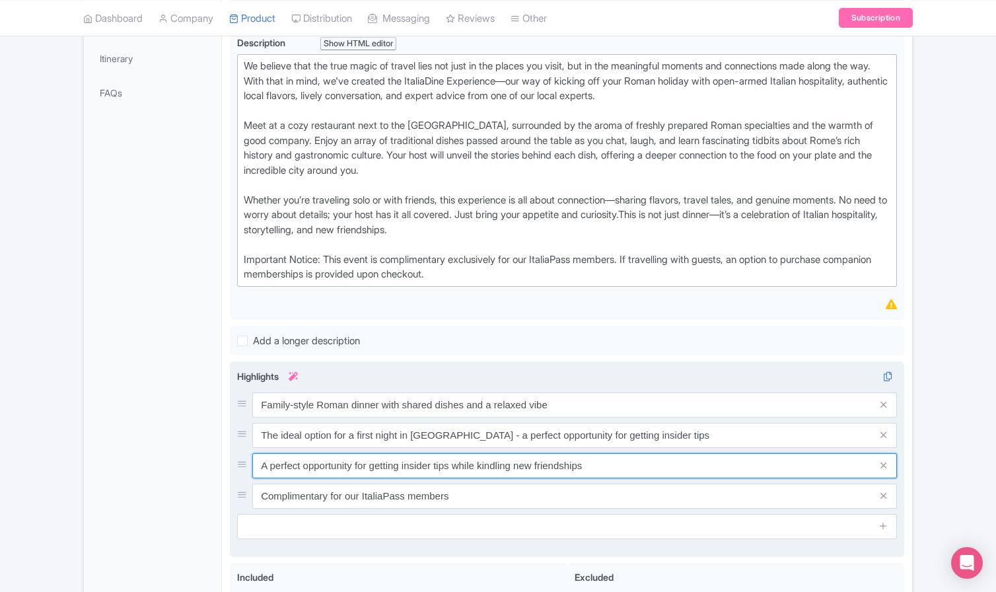
drag, startPoint x: 603, startPoint y: 458, endPoint x: 231, endPoint y: 457, distance: 371.8
click at [231, 457] on div "Family-style Roman dinner with shared dishes and a relaxed vibe Perfect for cre…" at bounding box center [567, 458] width 674 height 195
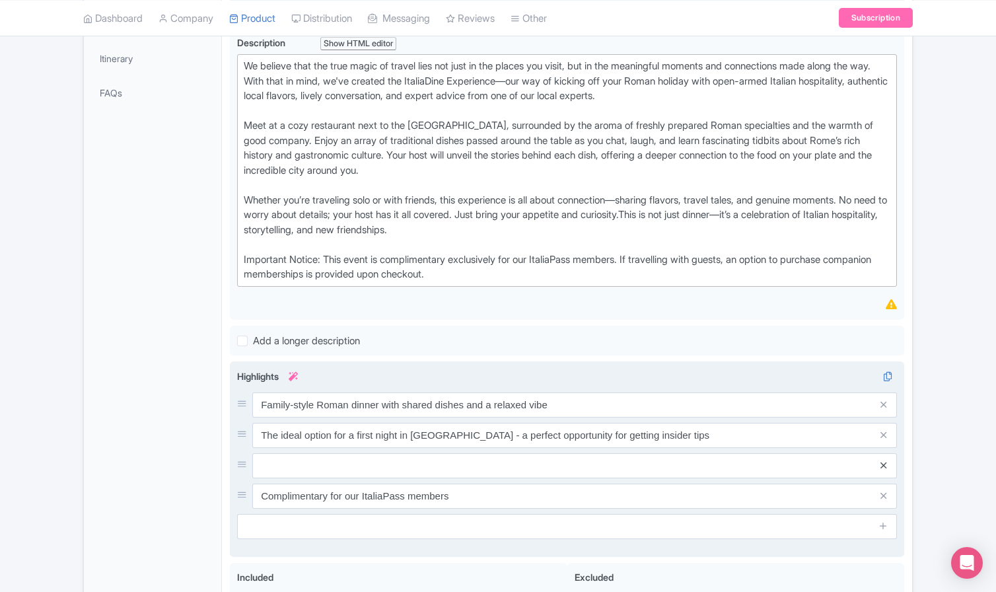
click at [882, 460] on icon at bounding box center [883, 465] width 6 height 10
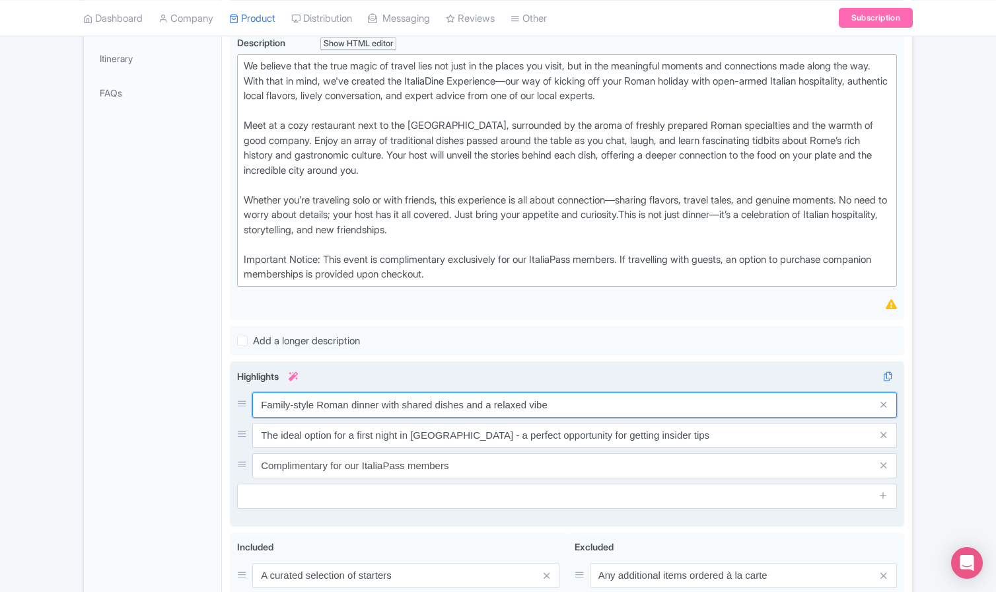
click at [318, 396] on input "Family-style Roman dinner with shared dishes and a relaxed vibe" at bounding box center [574, 404] width 645 height 25
click at [505, 393] on input "Family-style authentic Roman dinner with shared dishes and a relaxed vibe" at bounding box center [574, 404] width 645 height 25
click at [394, 395] on input "Family-style authentic Roman dinner with shared dishes passed and a relaxed vibe" at bounding box center [574, 404] width 645 height 25
drag, startPoint x: 542, startPoint y: 396, endPoint x: 510, endPoint y: 395, distance: 32.4
click at [510, 395] on input "Family-style authentic Roman dinner with shared dishes passed and a relaxed vibe" at bounding box center [574, 404] width 645 height 25
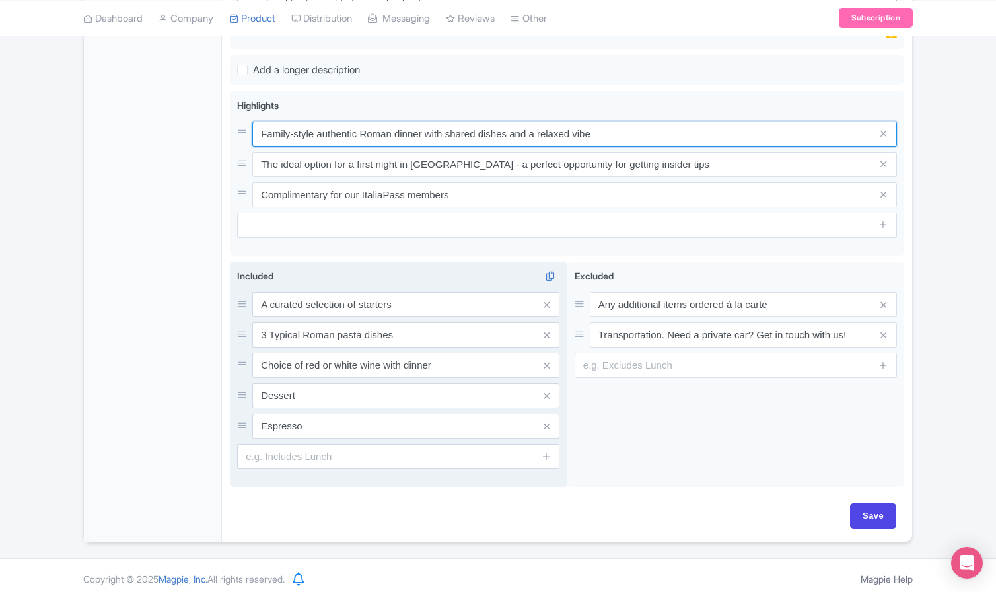
scroll to position [664, 0]
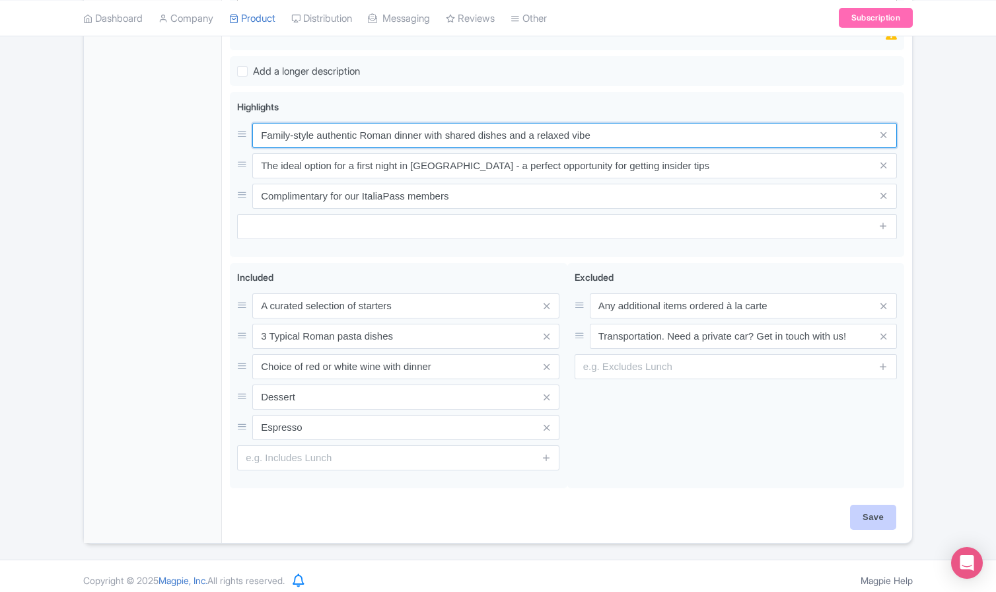
type input "Family-style authentic Roman dinner with shared dishes and a relaxed vibe"
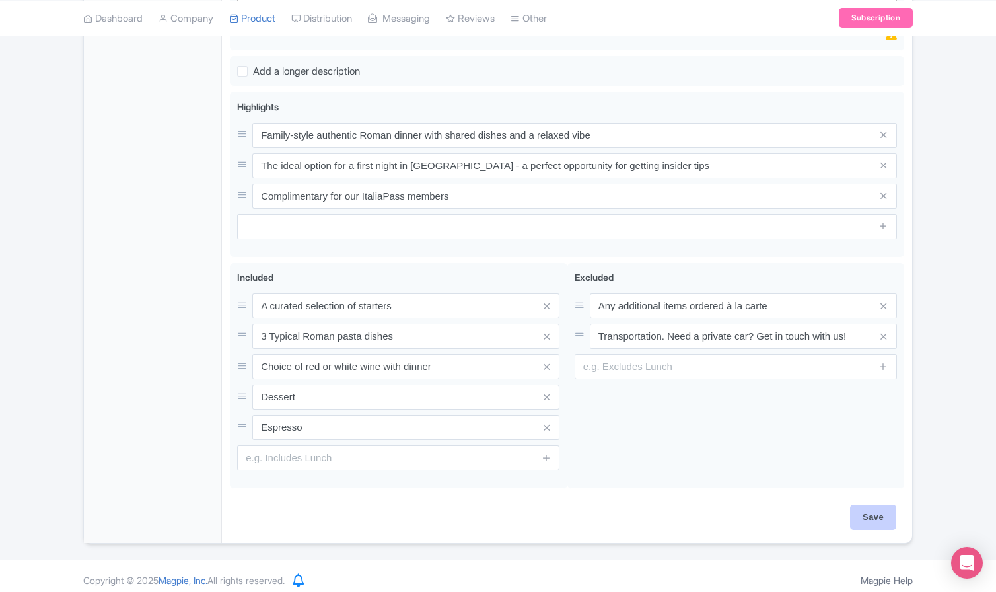
click at [865, 507] on input "Save" at bounding box center [873, 517] width 46 height 25
type input "Saving..."
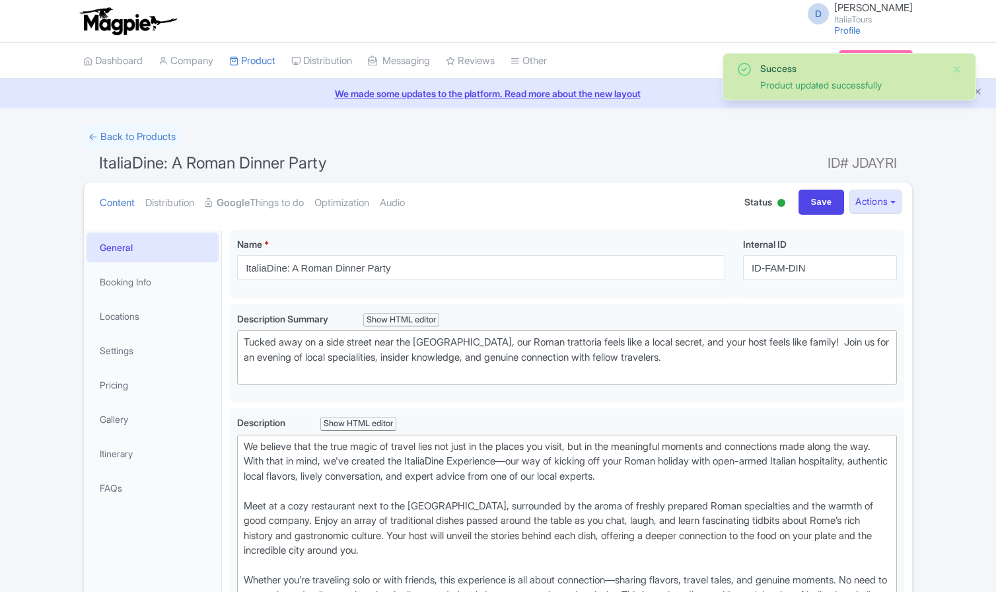
scroll to position [229, 0]
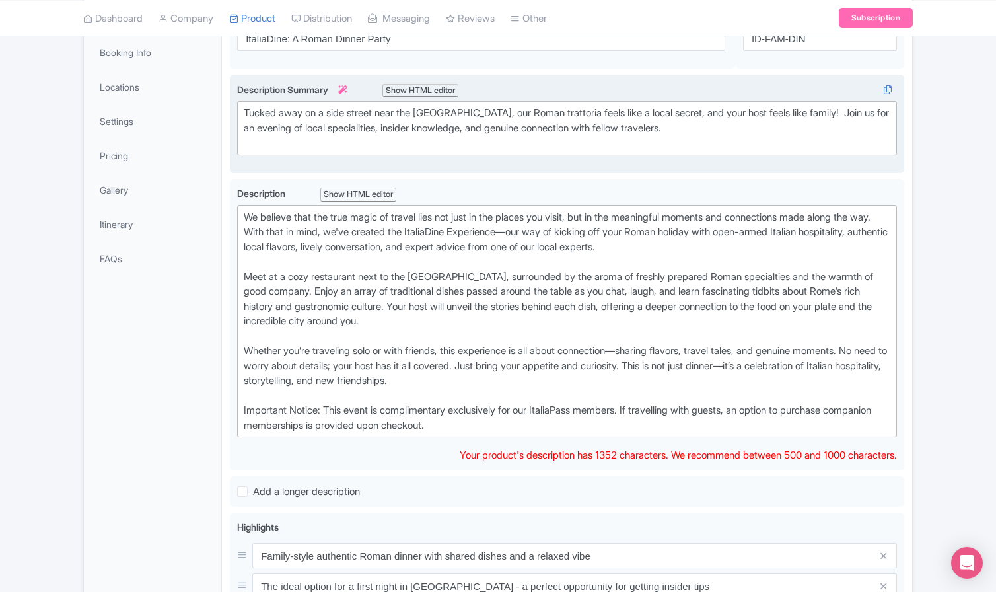
click at [345, 125] on div "Tucked away on a side street near the Pantheon, our Roman trattoria feels like …" at bounding box center [567, 128] width 647 height 45
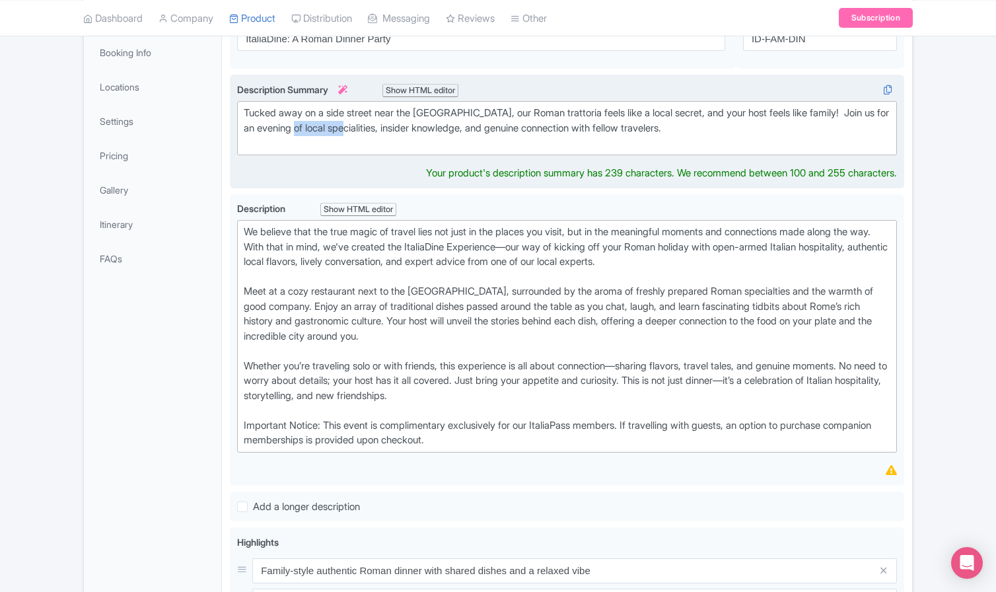
click at [345, 125] on div "Tucked away on a side street near the Pantheon, our Roman trattoria feels like …" at bounding box center [567, 128] width 647 height 45
click at [310, 125] on div "Tucked away on a side street near the [GEOGRAPHIC_DATA], our Roman trattoria fe…" at bounding box center [567, 128] width 647 height 45
click at [318, 127] on div "Tucked away on a side street near the Pantheon, our Roman trattoria feels like …" at bounding box center [567, 128] width 647 height 45
click at [376, 126] on div "Tucked away on a side street near the Pantheon, our Roman trattoria feels like …" at bounding box center [567, 128] width 647 height 45
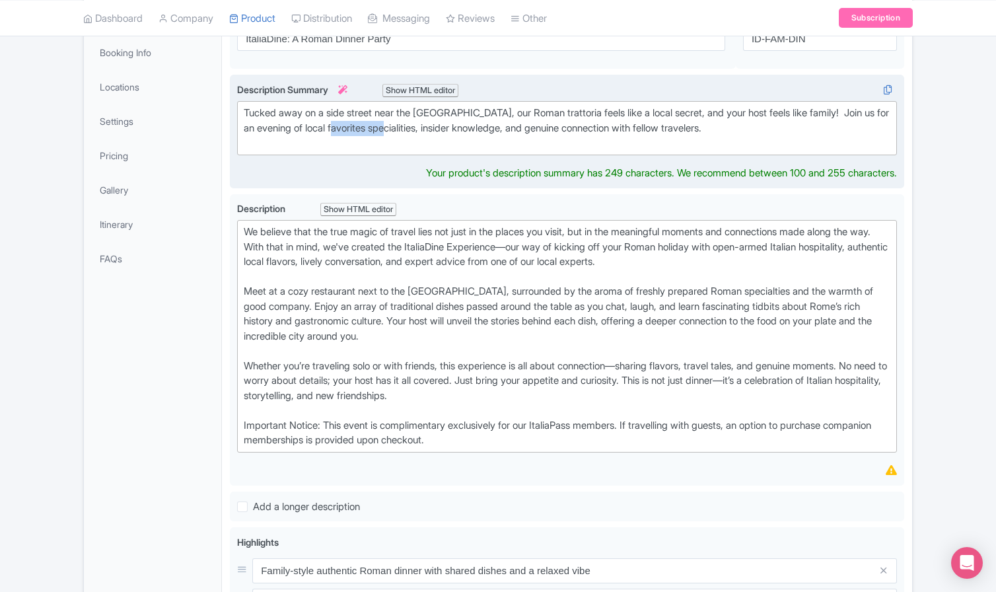
click at [376, 126] on div "Tucked away on a side street near the Pantheon, our Roman trattoria feels like …" at bounding box center [567, 128] width 647 height 45
click at [826, 115] on div "Tucked away on a side street near the Pantheon, our Roman trattoria feels like …" at bounding box center [567, 128] width 647 height 45
click at [308, 125] on div "Tucked away on a side street near the Pantheon, our Roman trattoria feels like …" at bounding box center [567, 128] width 647 height 45
click at [527, 124] on div "Tucked away on a side street near the Pantheon, our Roman trattoria feels like …" at bounding box center [567, 128] width 647 height 45
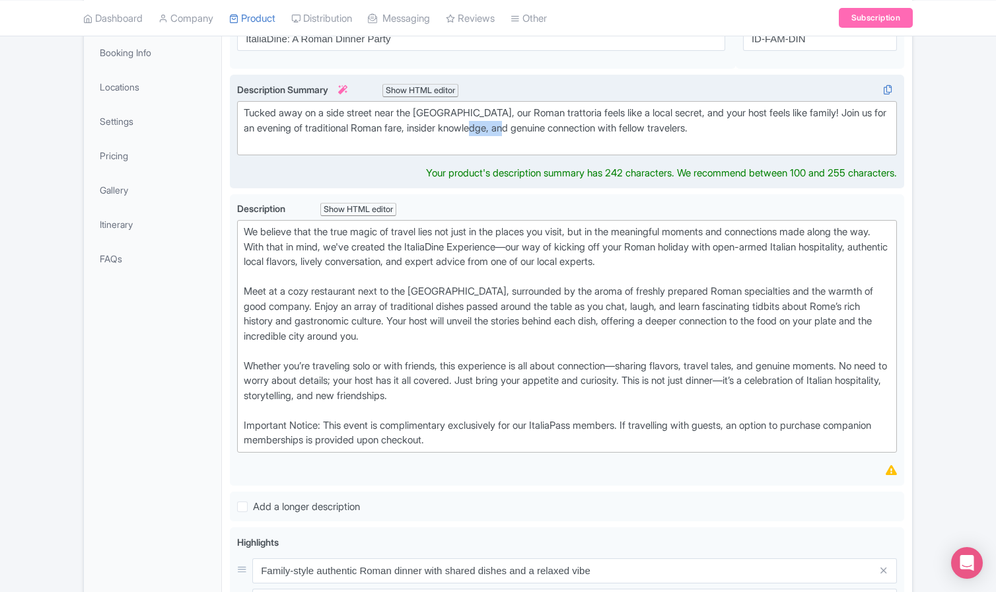
click at [527, 124] on div "Tucked away on a side street near the Pantheon, our Roman trattoria feels like …" at bounding box center [567, 128] width 647 height 45
type trix-editor "<div>Tucked away on a side street near the Pantheon, our Roman trattoria feels …"
click at [621, 126] on div "Tucked away on a side street near the [GEOGRAPHIC_DATA], our Roman trattoria fe…" at bounding box center [567, 128] width 647 height 45
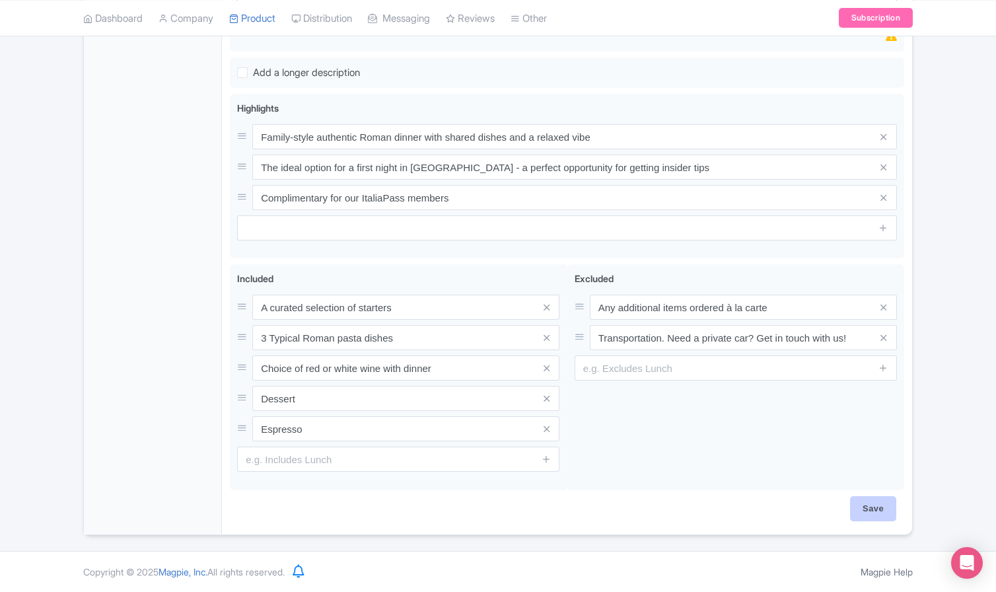
scroll to position [639, 0]
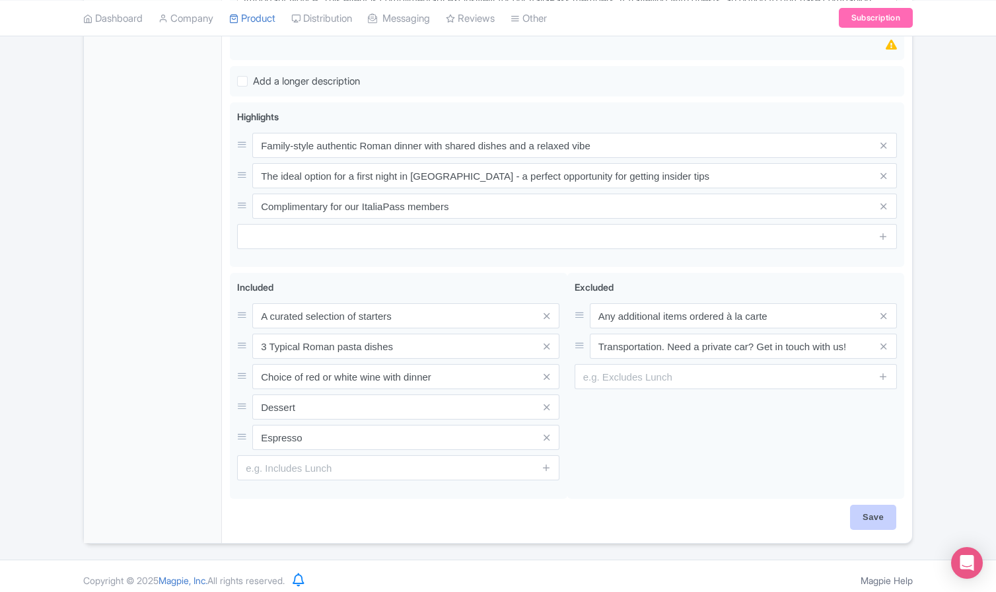
click at [864, 510] on input "Save" at bounding box center [873, 517] width 46 height 25
type input "Saving..."
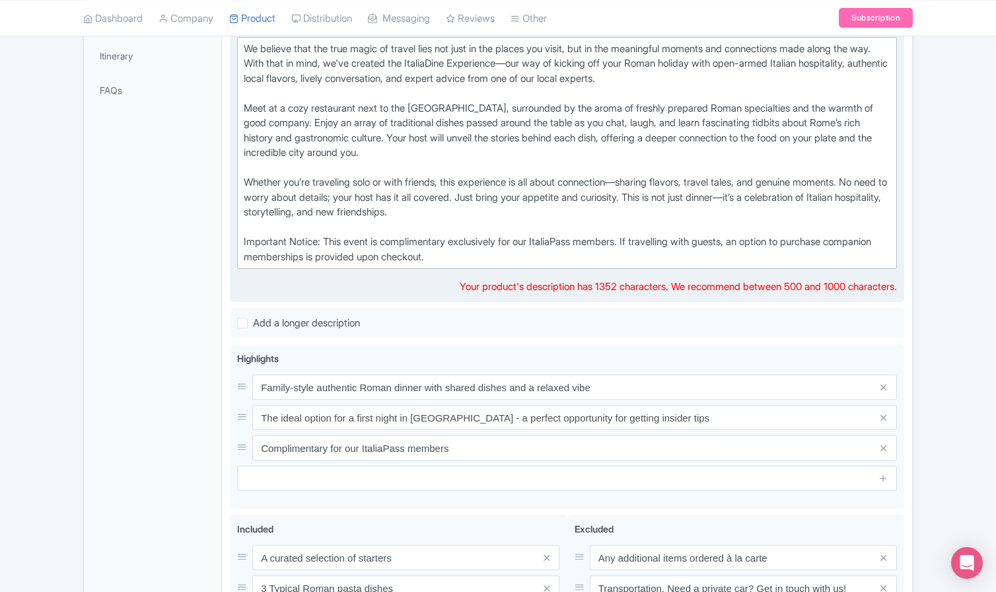
scroll to position [397, 0]
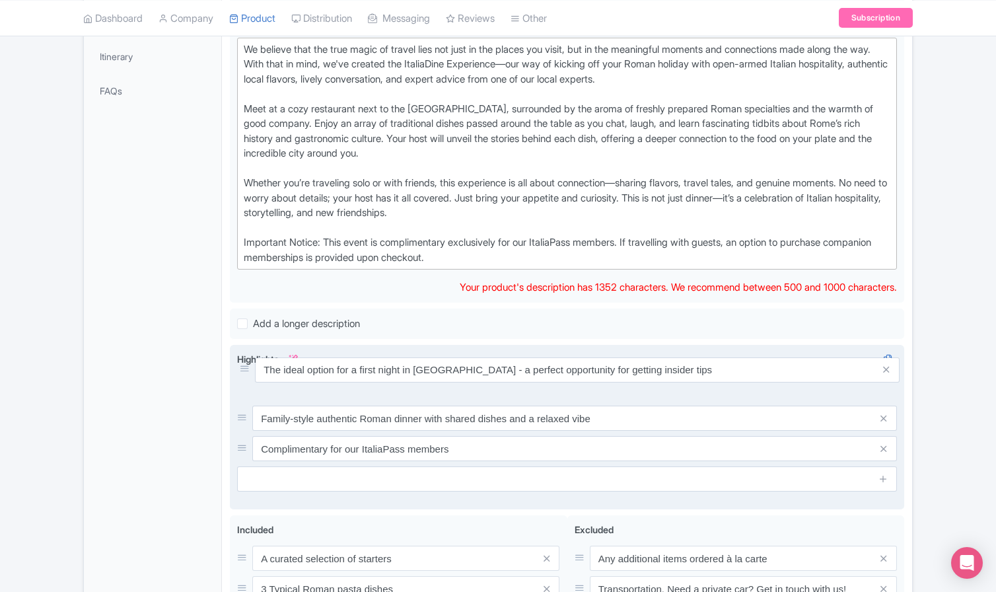
drag, startPoint x: 240, startPoint y: 407, endPoint x: 242, endPoint y: 366, distance: 41.0
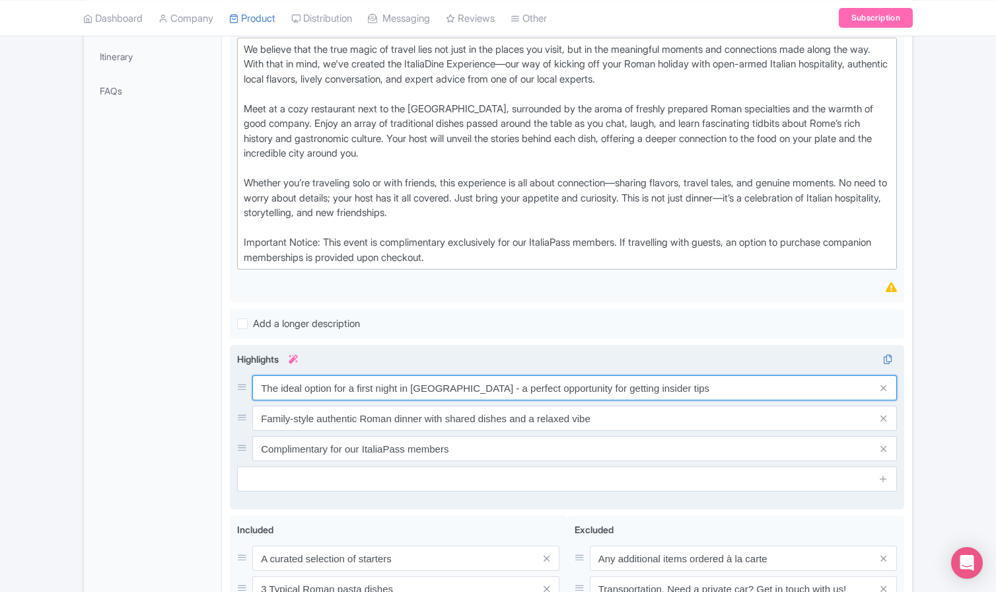
click at [622, 381] on input "The ideal option for a first night in Rome - a perfect opportunity for getting …" at bounding box center [574, 387] width 645 height 25
drag, startPoint x: 685, startPoint y: 378, endPoint x: 618, endPoint y: 378, distance: 66.7
click at [618, 378] on input "The ideal option for a first night in Rome - a perfect opportunity for getting …" at bounding box center [574, 387] width 645 height 25
click at [699, 380] on input "The ideal option for a first night in [GEOGRAPHIC_DATA] - a perfect opportunity…" at bounding box center [574, 387] width 645 height 25
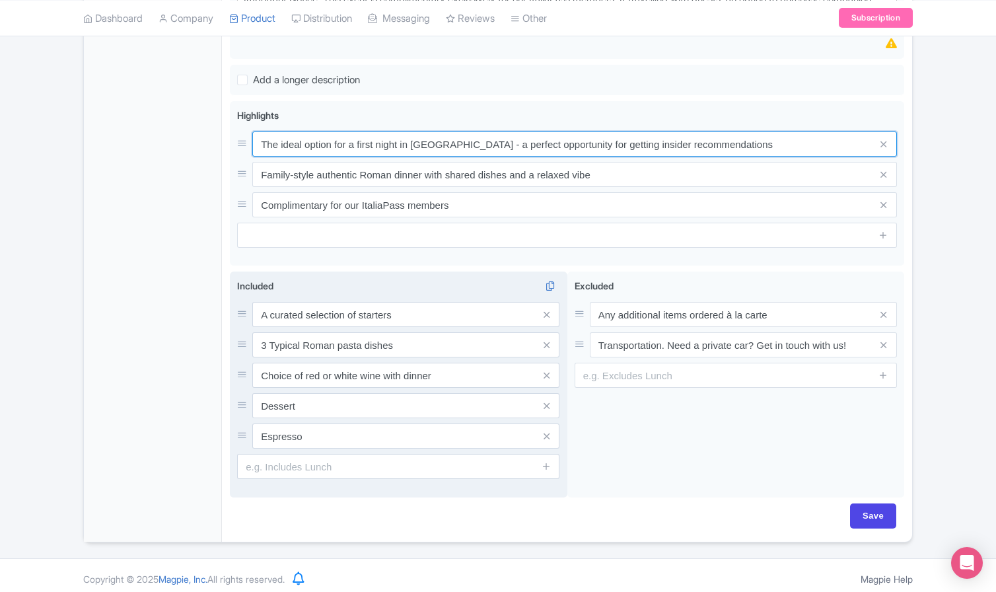
scroll to position [639, 0]
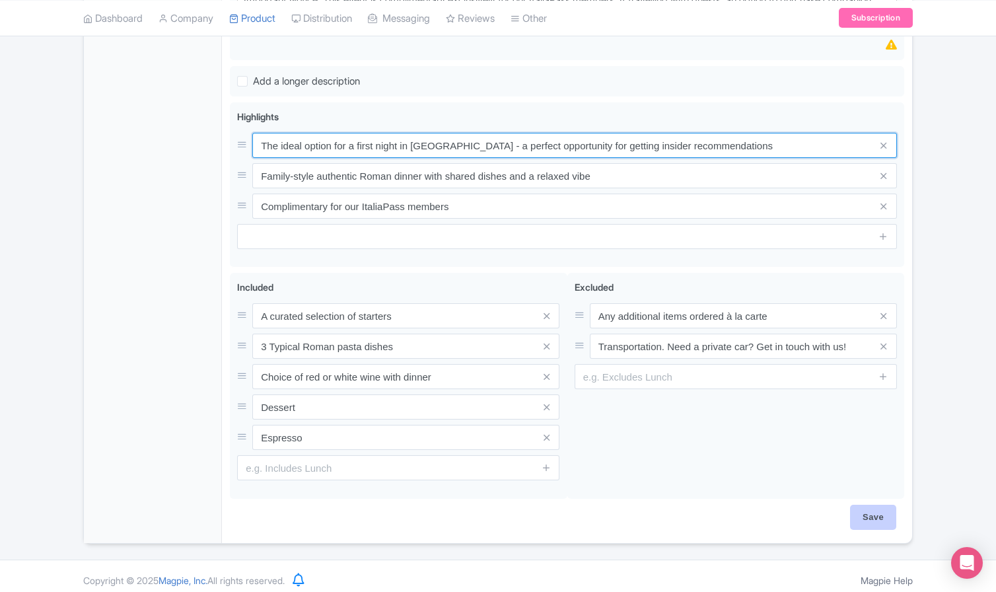
type input "The ideal option for a first night in [GEOGRAPHIC_DATA] - a perfect opportunity…"
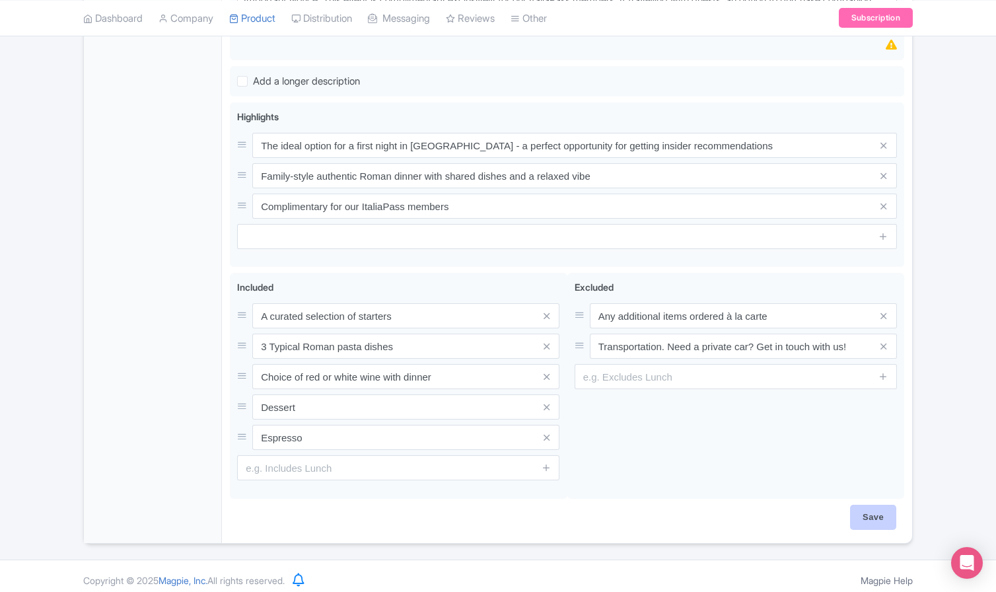
click at [868, 509] on input "Save" at bounding box center [873, 517] width 46 height 25
type input "Saving..."
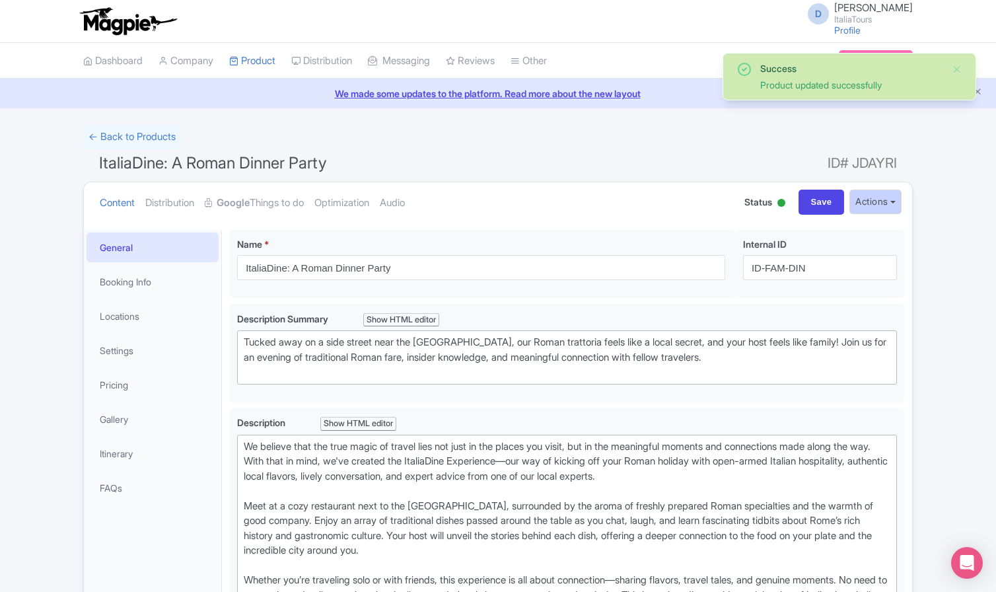
click at [884, 200] on button "Actions" at bounding box center [875, 202] width 52 height 24
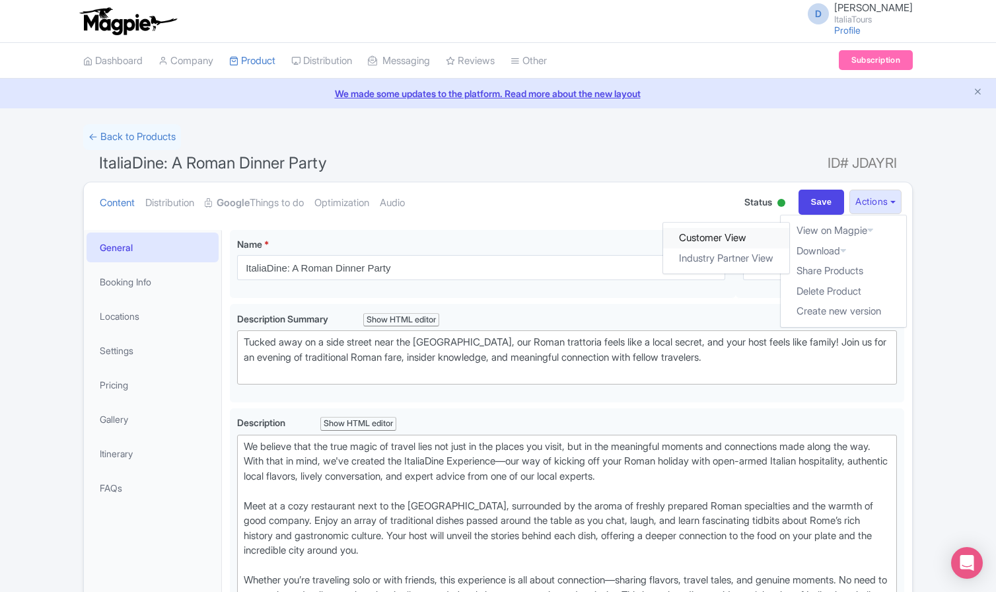
click at [711, 236] on link "Customer View" at bounding box center [727, 238] width 126 height 20
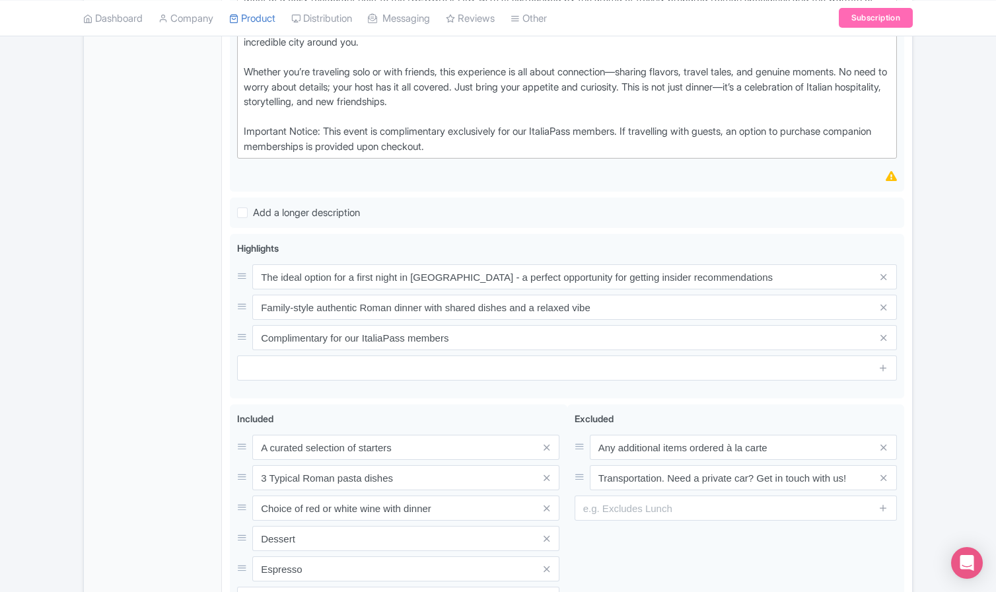
scroll to position [508, 0]
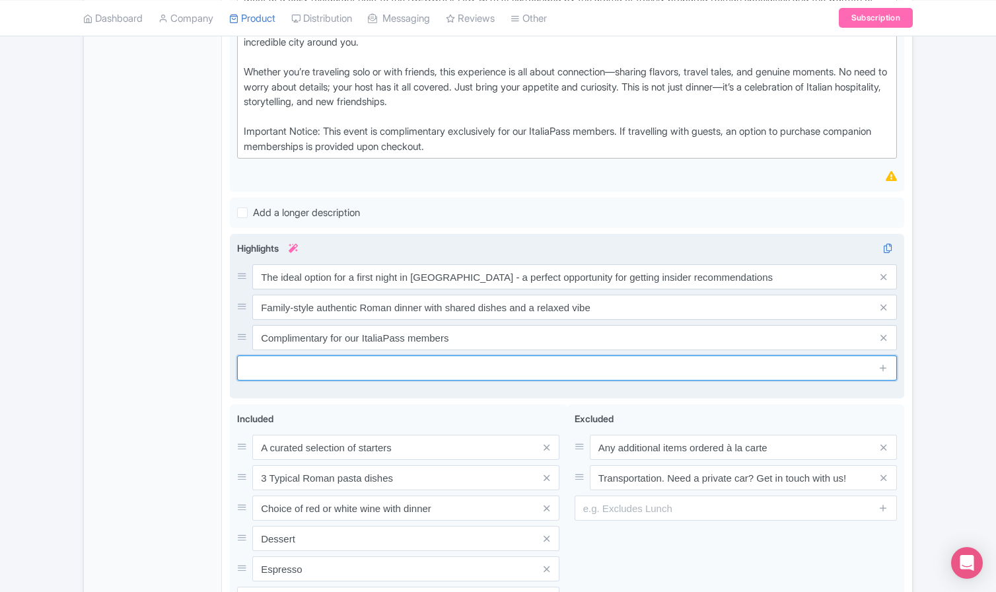
click at [281, 359] on input "text" at bounding box center [567, 367] width 660 height 25
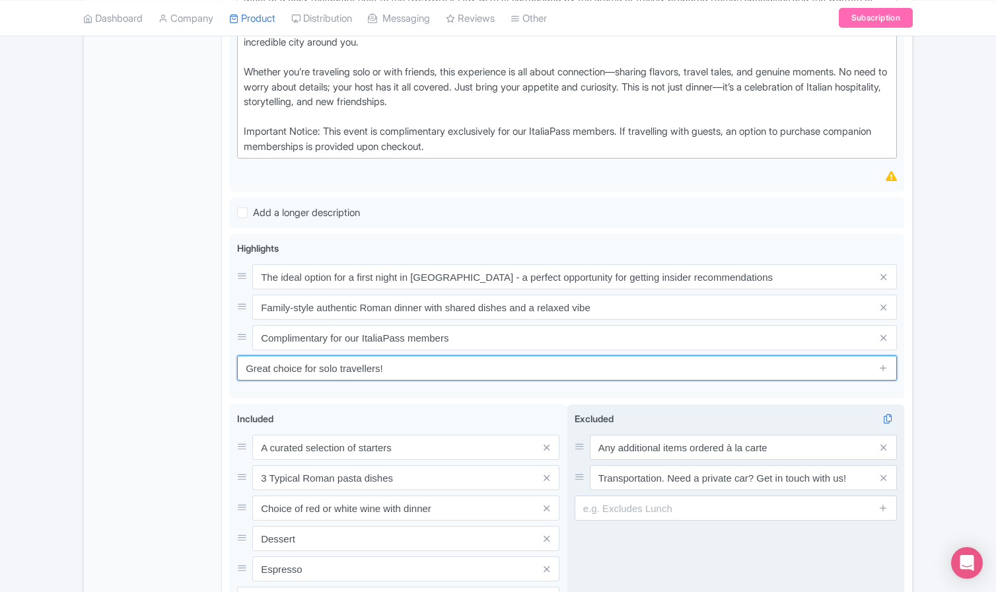
type input "Great choice for solo travellers!"
type input "Saving..."
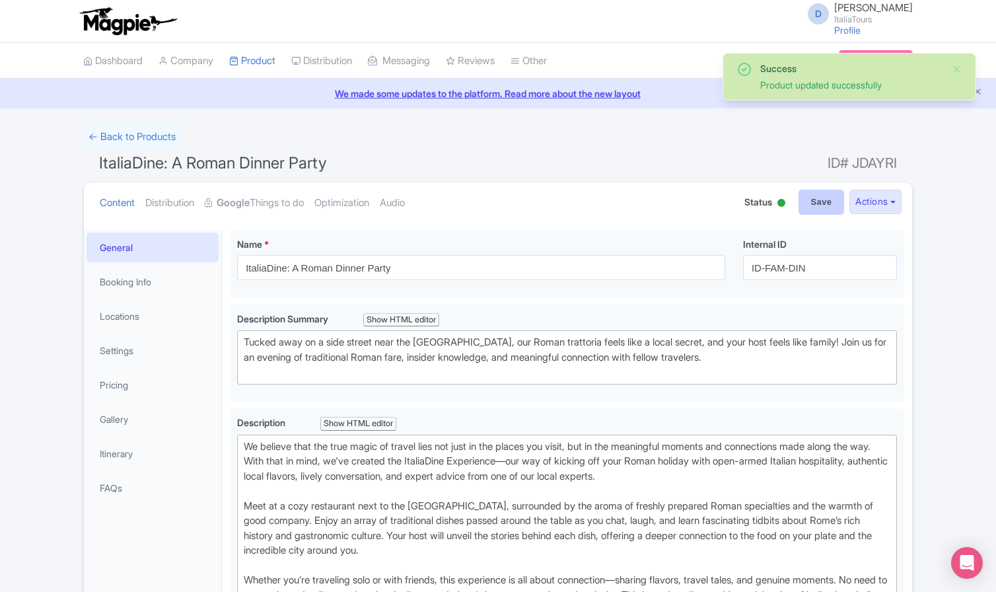
click at [804, 195] on input "Save" at bounding box center [821, 202] width 46 height 25
type input "Saving..."
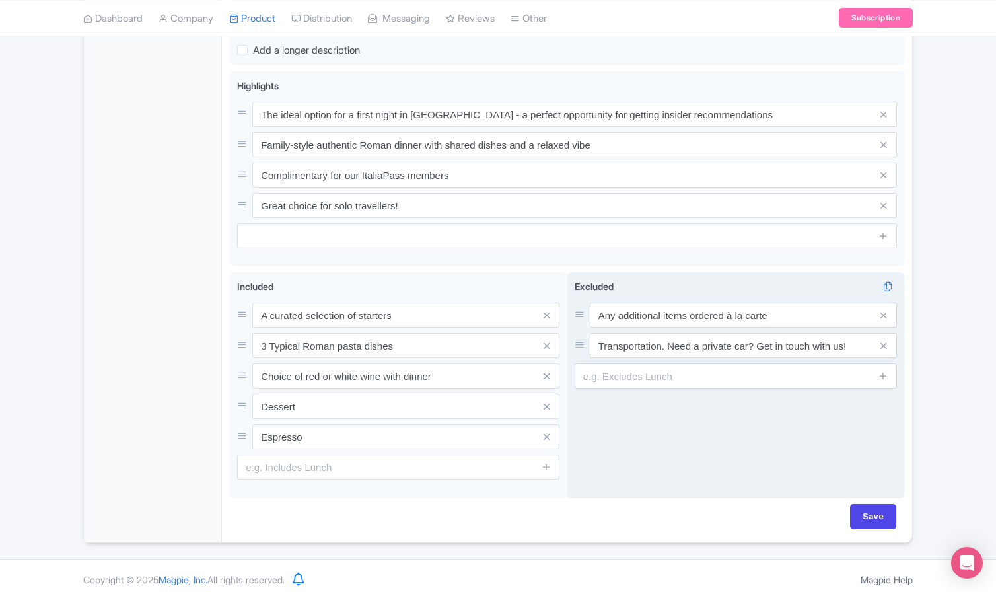
scroll to position [670, 0]
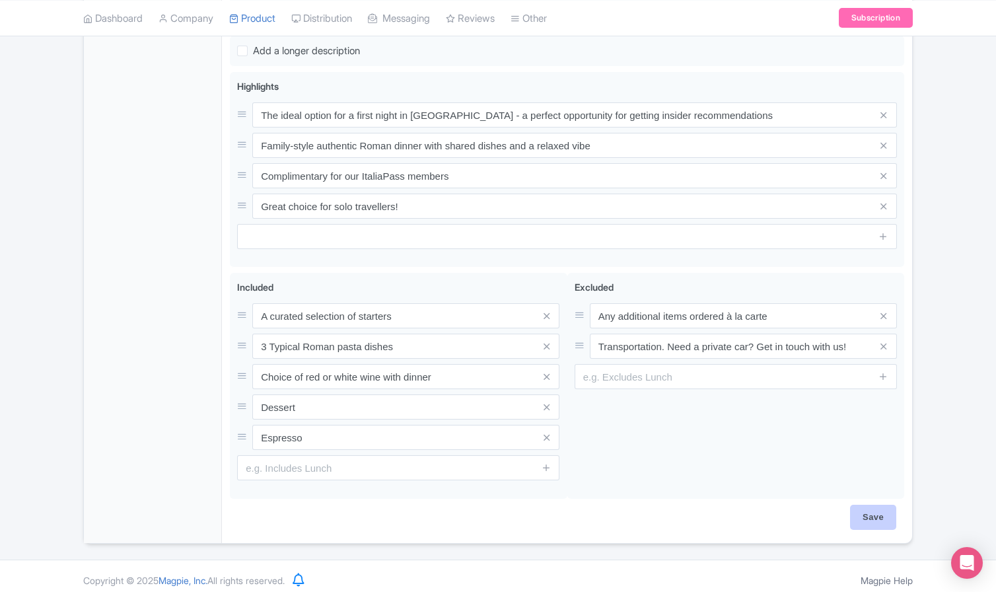
click at [873, 507] on input "Save" at bounding box center [873, 517] width 46 height 25
type input "Saving..."
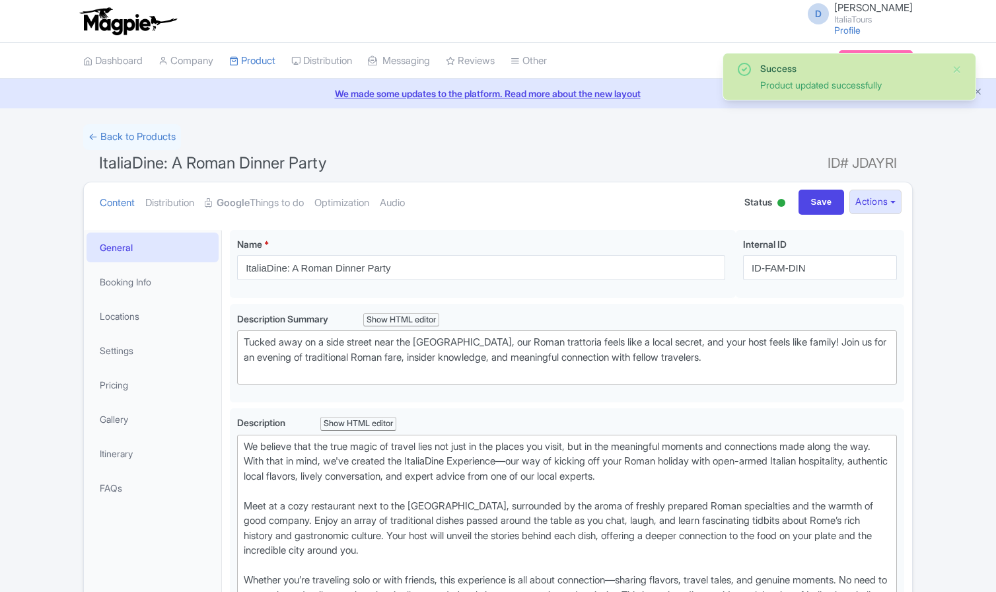
scroll to position [229, 0]
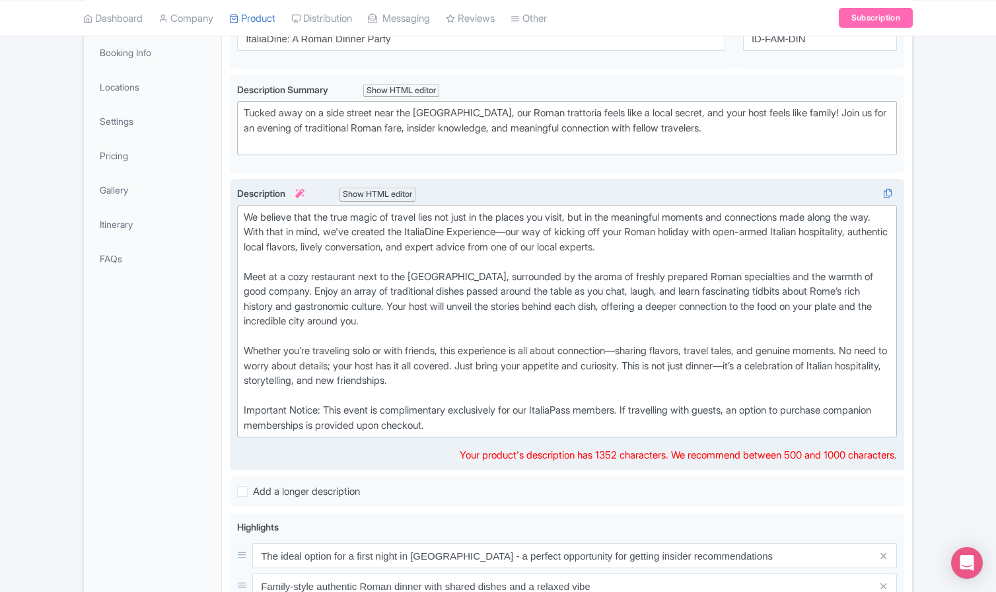
click at [319, 300] on div "We believe that the true magic of travel lies not just in the places you visit,…" at bounding box center [567, 321] width 647 height 223
type trix-editor "<lor>Ip dolorsi amet con adip elits do eiusmo temp inc utla et dol magnaa eni a…"
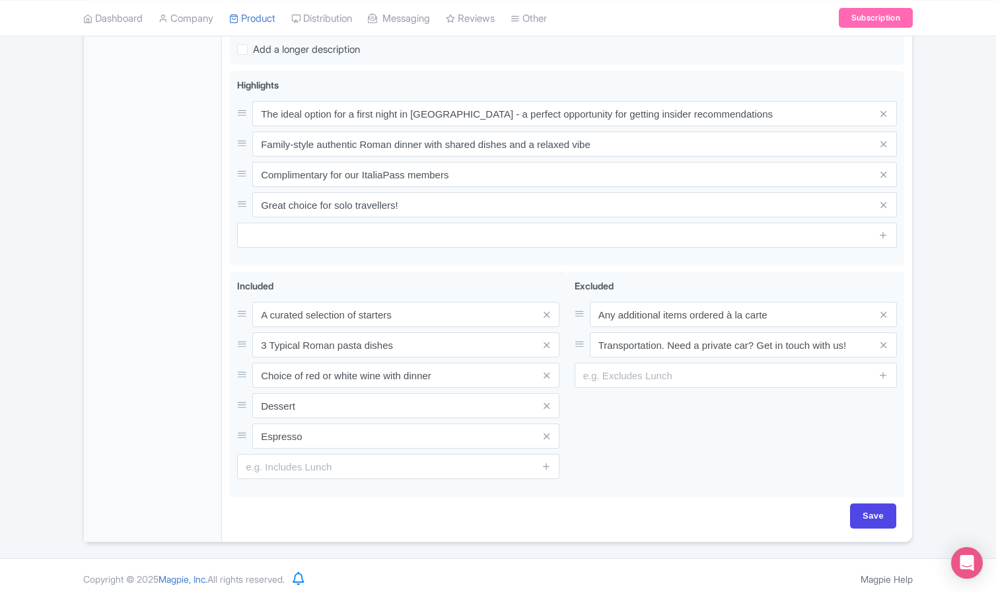
scroll to position [670, 0]
click at [878, 513] on input "Save" at bounding box center [873, 517] width 46 height 25
type input "Saving..."
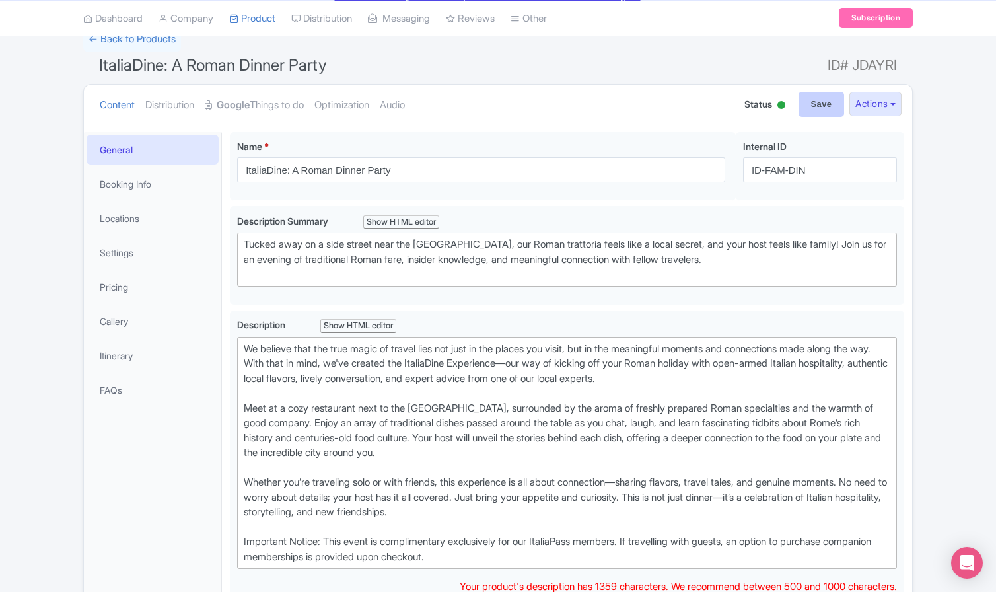
scroll to position [94, 0]
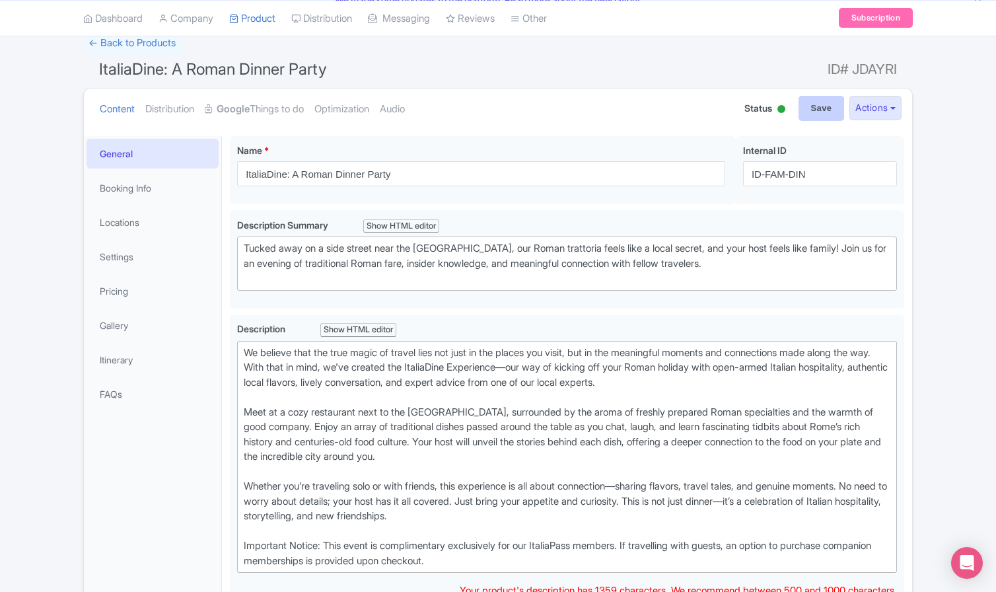
click at [822, 111] on input "Save" at bounding box center [821, 108] width 46 height 25
type input "Saving..."
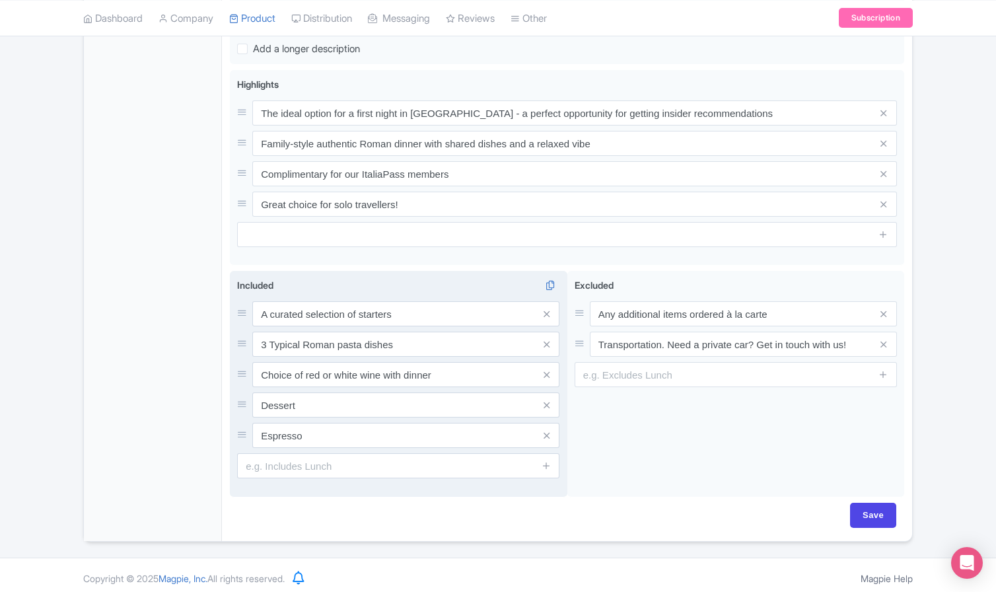
scroll to position [670, 0]
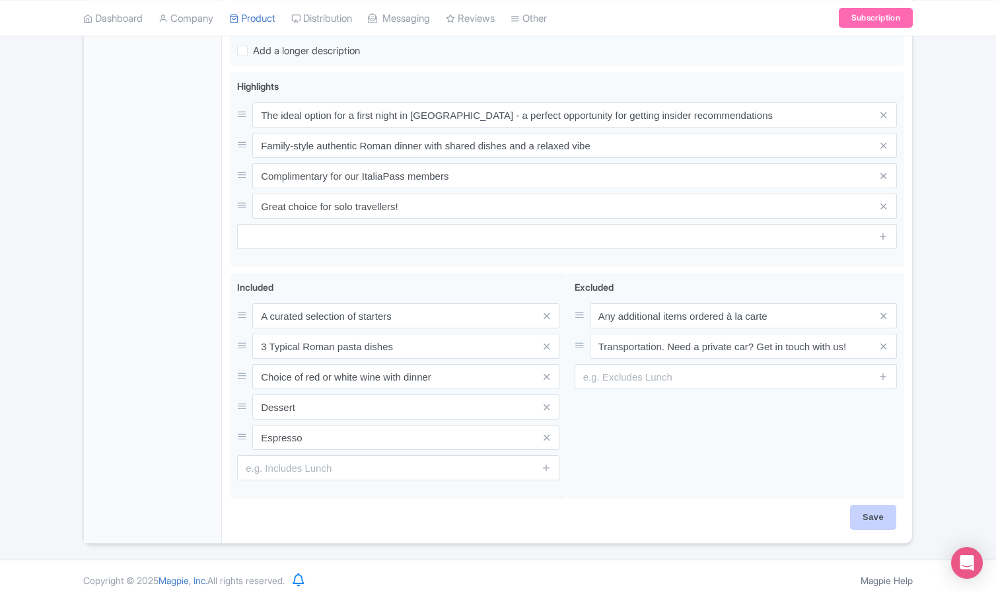
click at [864, 510] on input "Save" at bounding box center [873, 517] width 46 height 25
type input "Saving..."
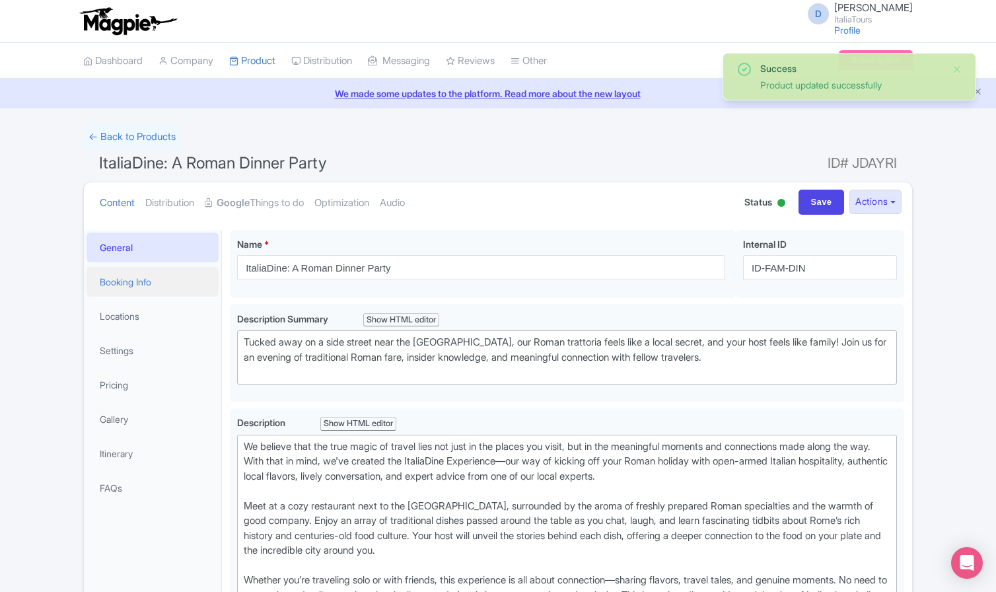
click at [130, 279] on link "Booking Info" at bounding box center [153, 282] width 132 height 30
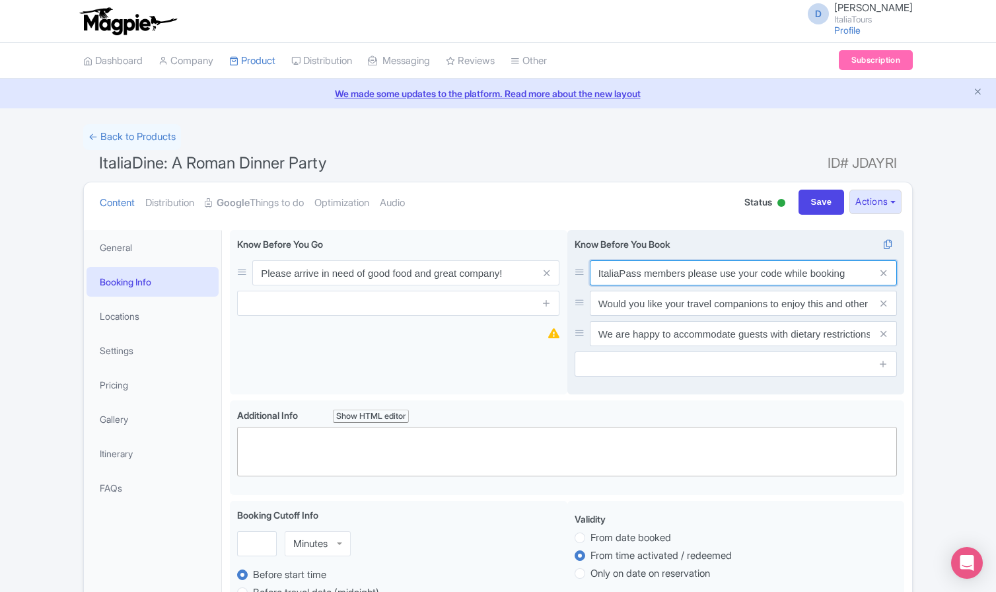
click at [685, 273] on input "ItaliaPass members please use your code while booking" at bounding box center [743, 272] width 307 height 25
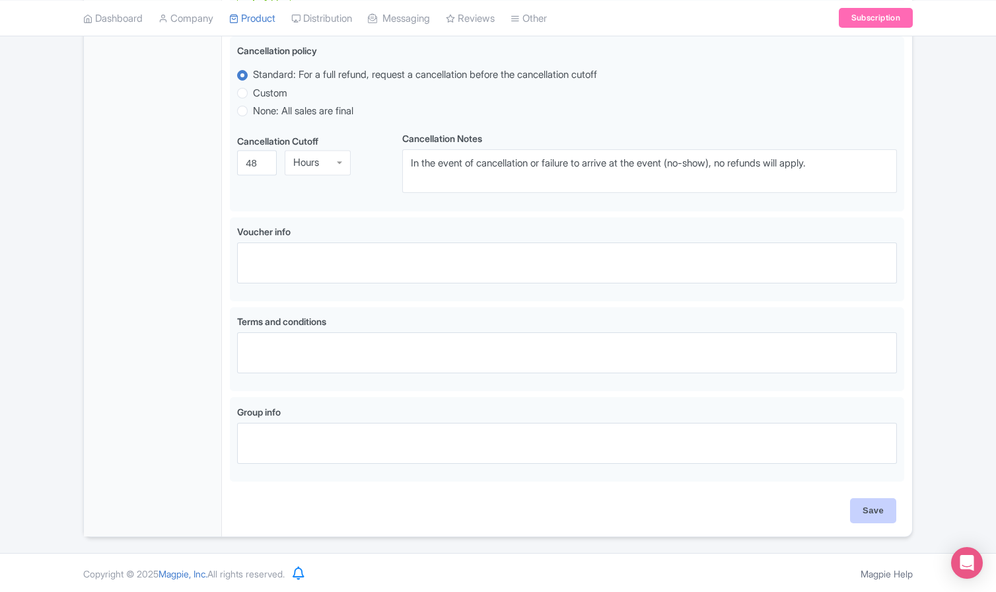
scroll to position [662, 0]
type input "ItaliaPass members: please use your code while booking"
click at [866, 509] on input "Save" at bounding box center [873, 511] width 46 height 25
type input "Saving..."
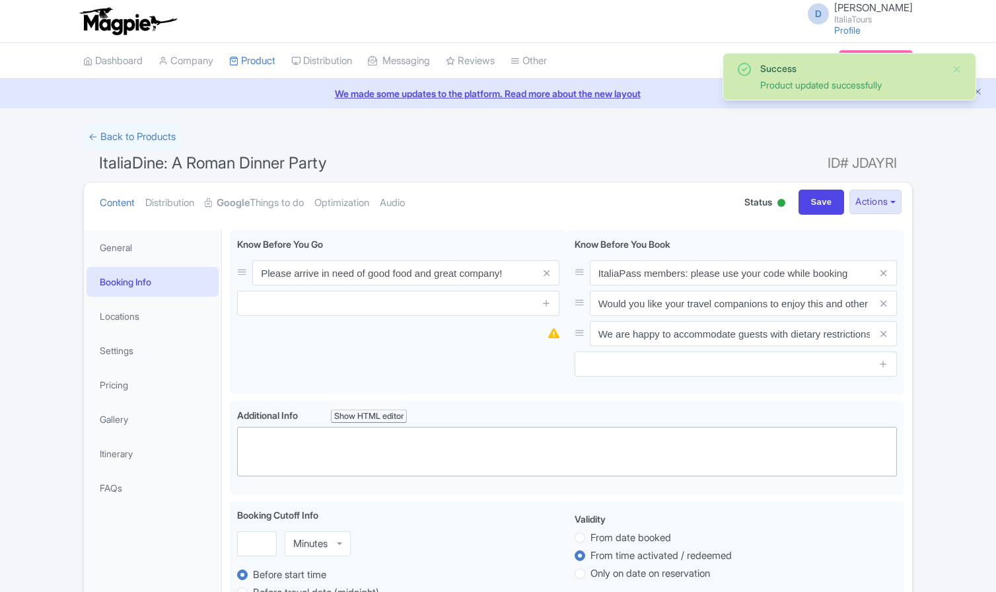
scroll to position [229, 0]
